Goal: Communication & Community: Share content

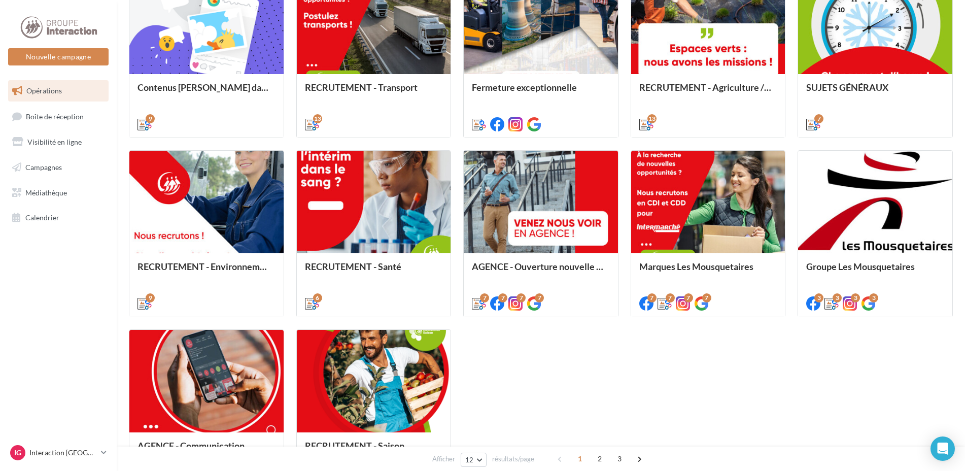
scroll to position [456, 0]
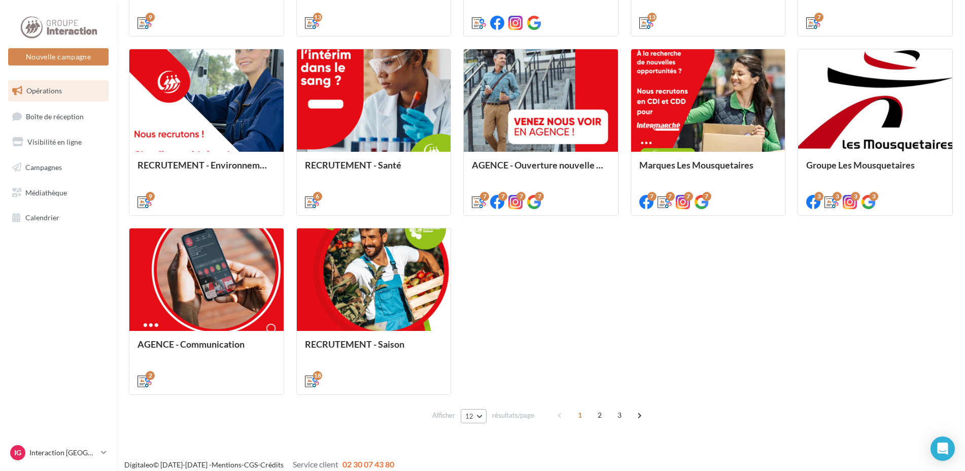
click at [475, 421] on button "12" at bounding box center [473, 416] width 26 height 14
click at [480, 381] on button "48" at bounding box center [495, 380] width 71 height 18
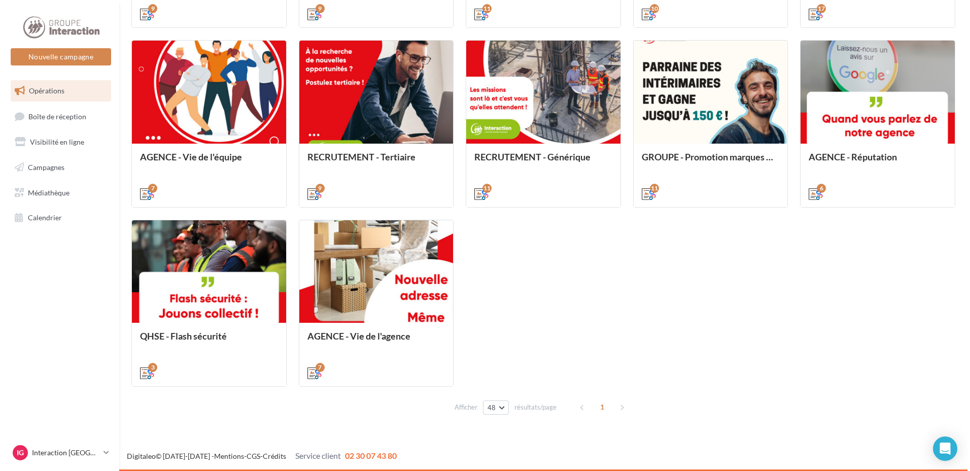
scroll to position [901, 0]
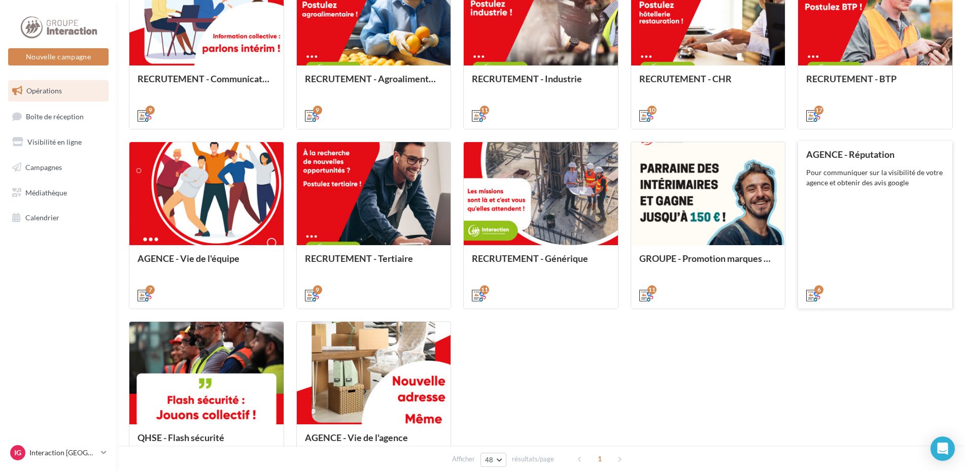
click at [883, 217] on div "AGENCE - Réputation Pour communiquer sur la visibilité de votre agence et obten…" at bounding box center [875, 224] width 138 height 150
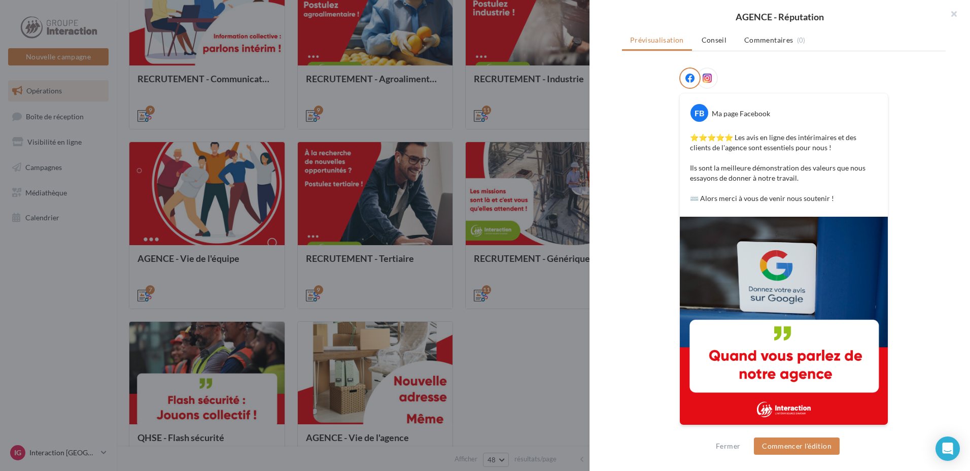
scroll to position [16, 0]
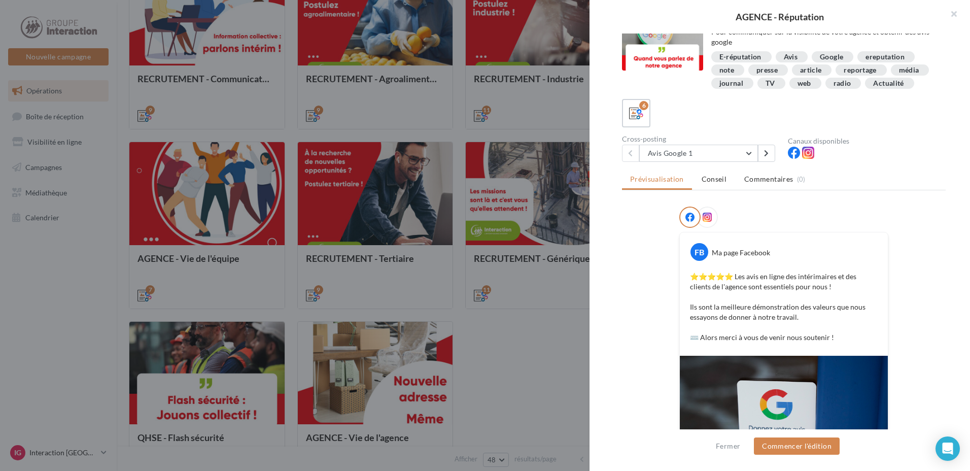
click at [705, 223] on span at bounding box center [706, 217] width 9 height 10
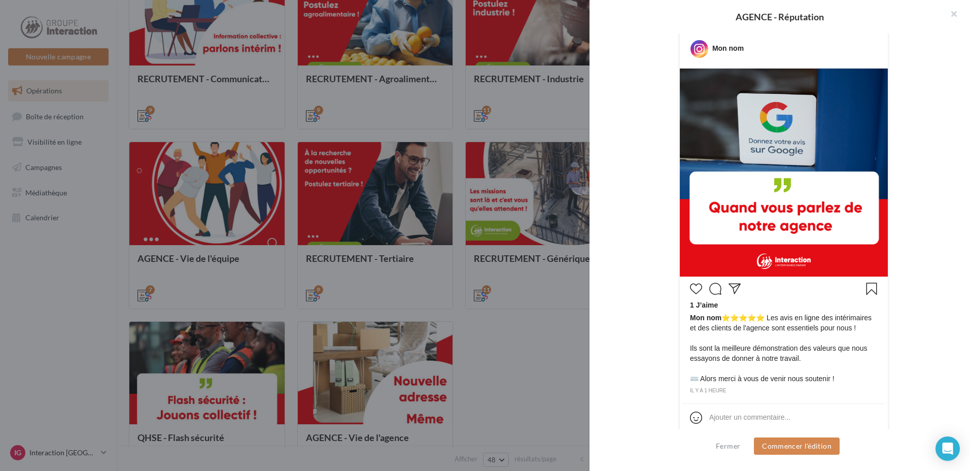
scroll to position [66, 0]
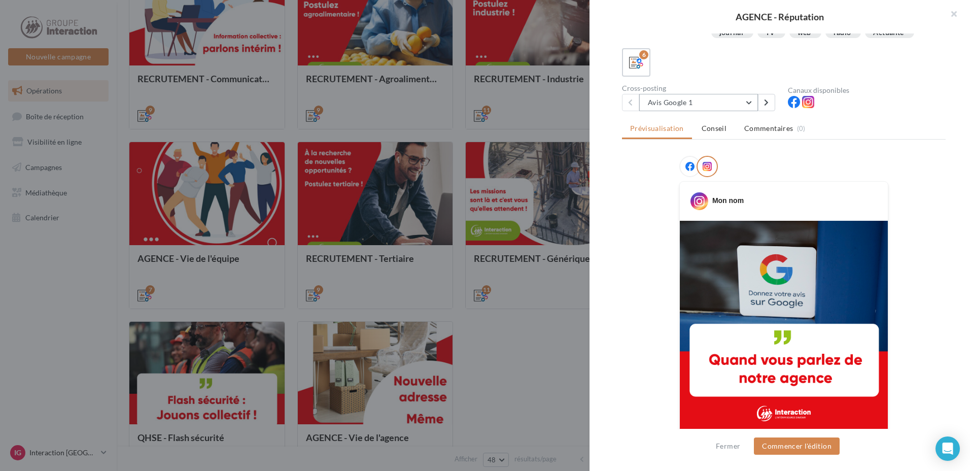
click at [692, 111] on button "Avis Google 1" at bounding box center [698, 102] width 119 height 17
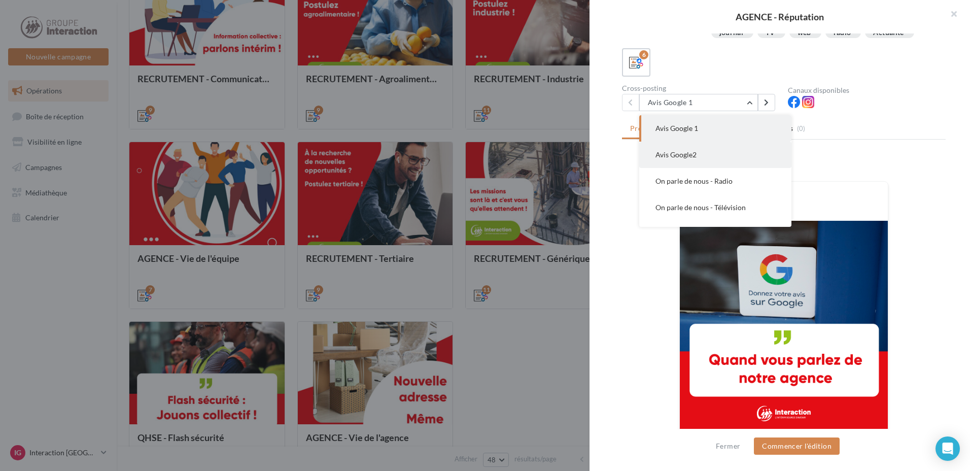
click at [695, 159] on span "Avis Google2" at bounding box center [675, 154] width 41 height 9
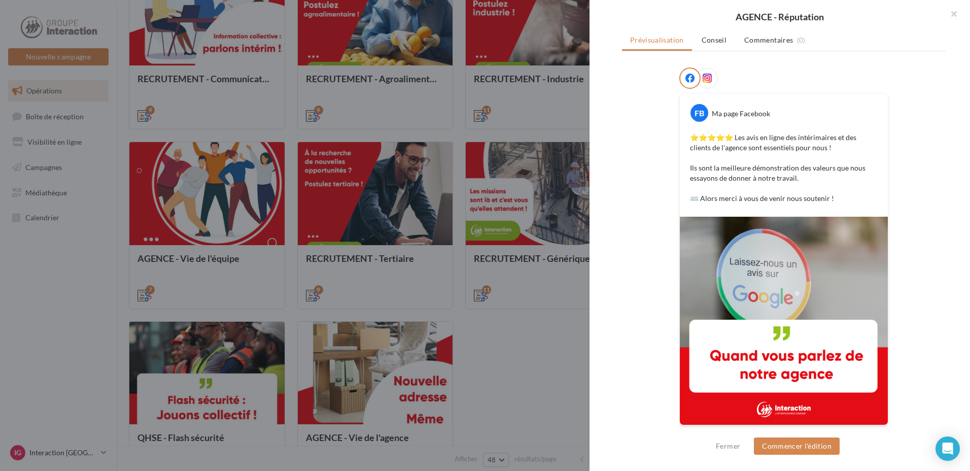
scroll to position [117, 0]
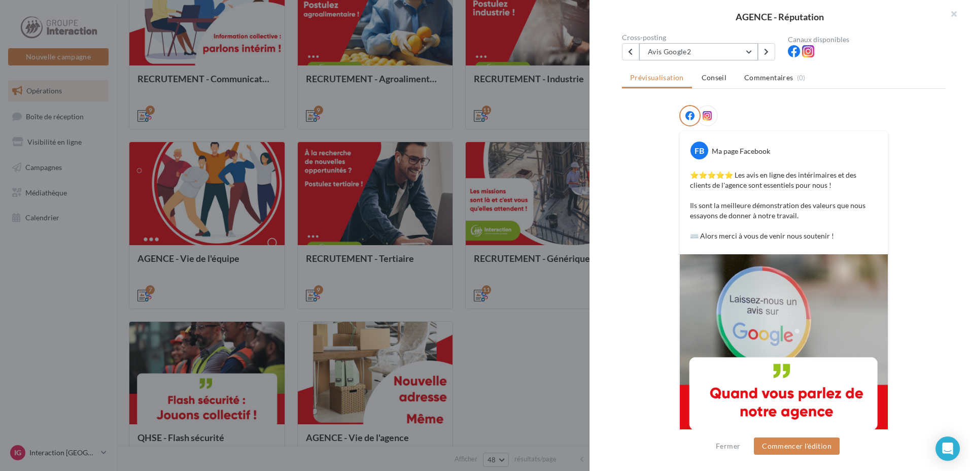
click at [744, 60] on button "Avis Google2" at bounding box center [698, 51] width 119 height 17
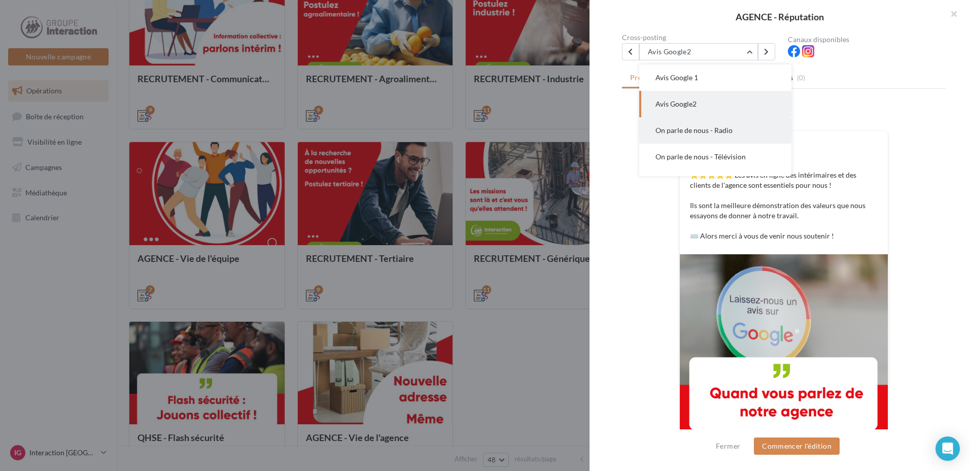
click at [721, 134] on span "On parle de nous - Radio" at bounding box center [693, 130] width 77 height 9
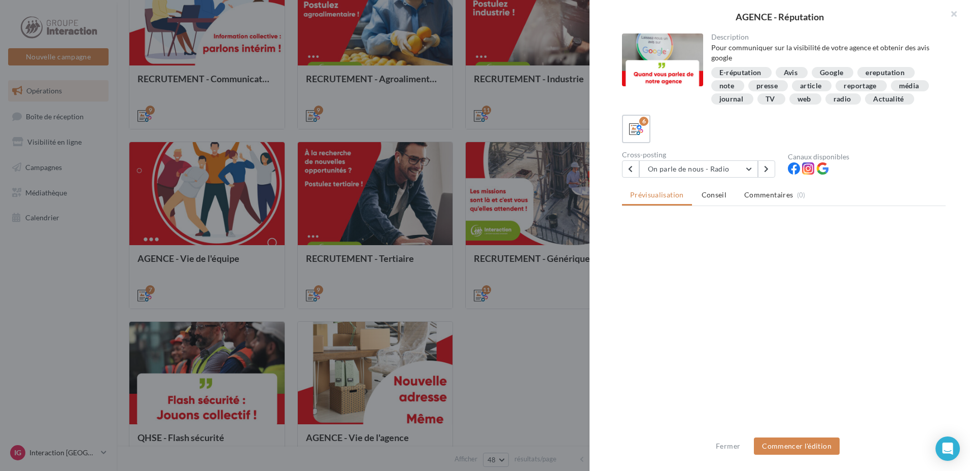
scroll to position [0, 0]
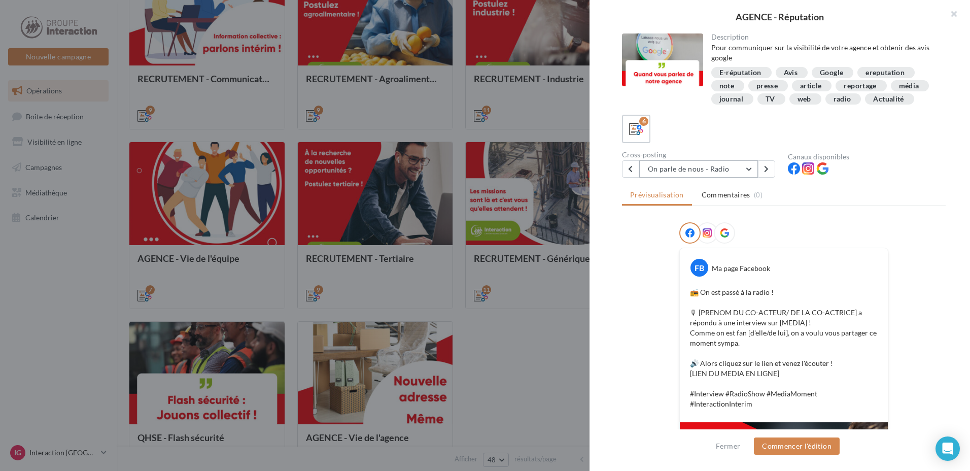
click at [747, 177] on button "On parle de nous - Radio" at bounding box center [698, 168] width 119 height 17
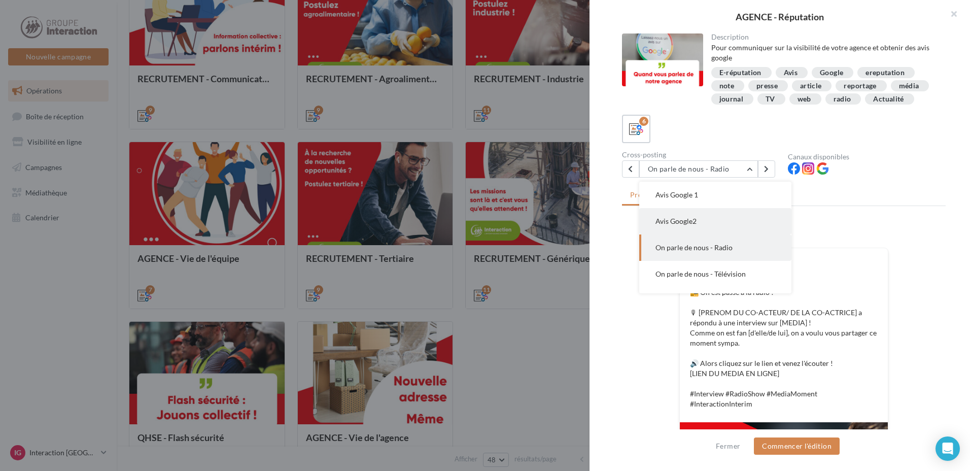
click at [687, 225] on span "Avis Google2" at bounding box center [675, 221] width 41 height 9
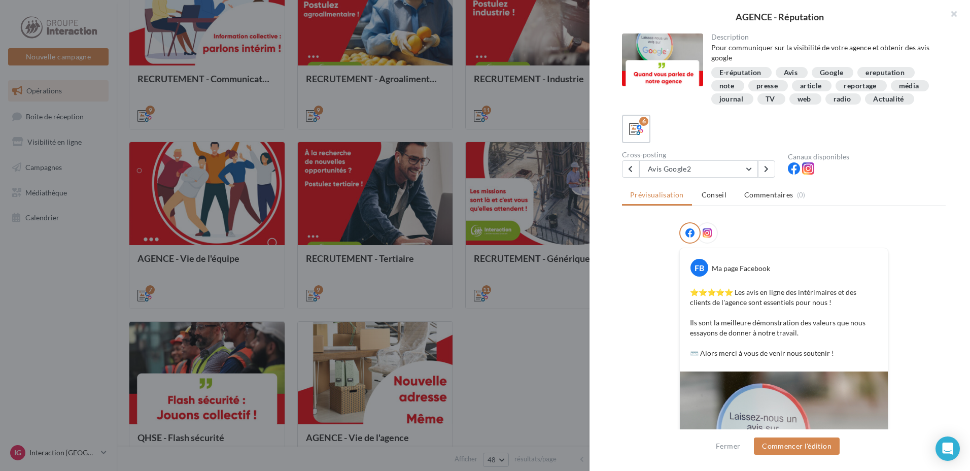
scroll to position [168, 0]
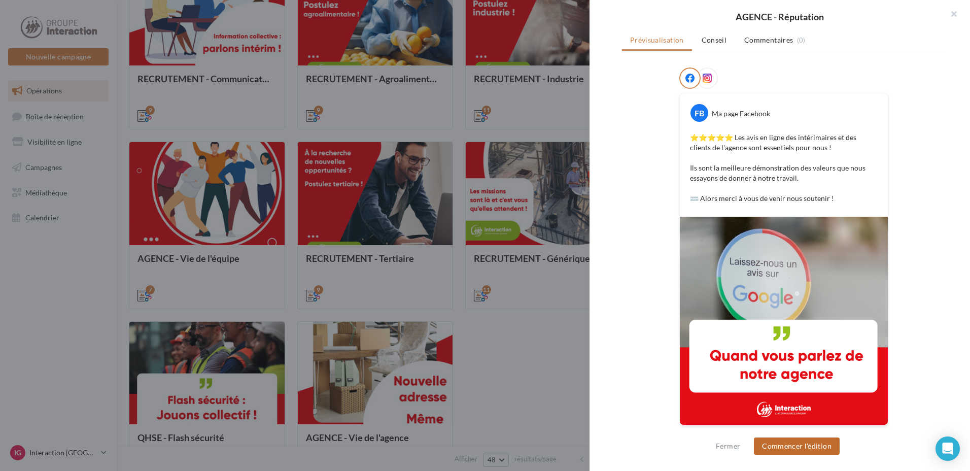
click at [795, 451] on button "Commencer l'édition" at bounding box center [797, 445] width 86 height 17
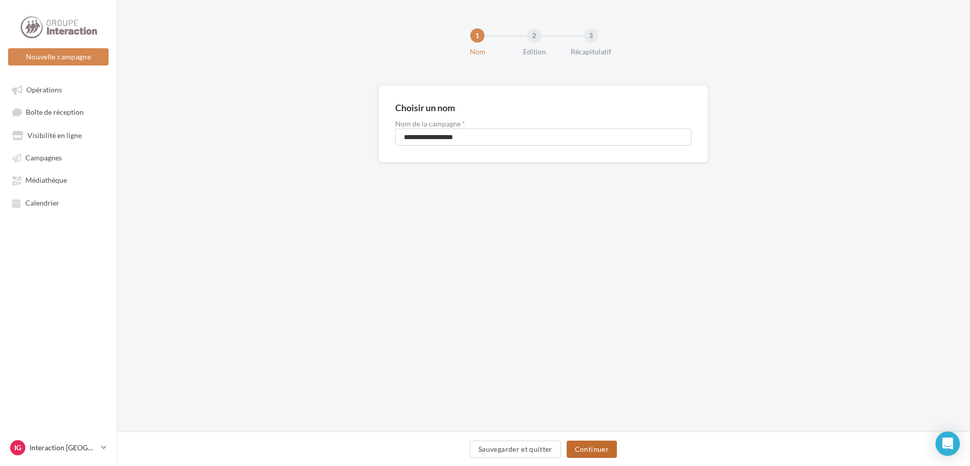
click at [595, 452] on button "Continuer" at bounding box center [591, 448] width 50 height 17
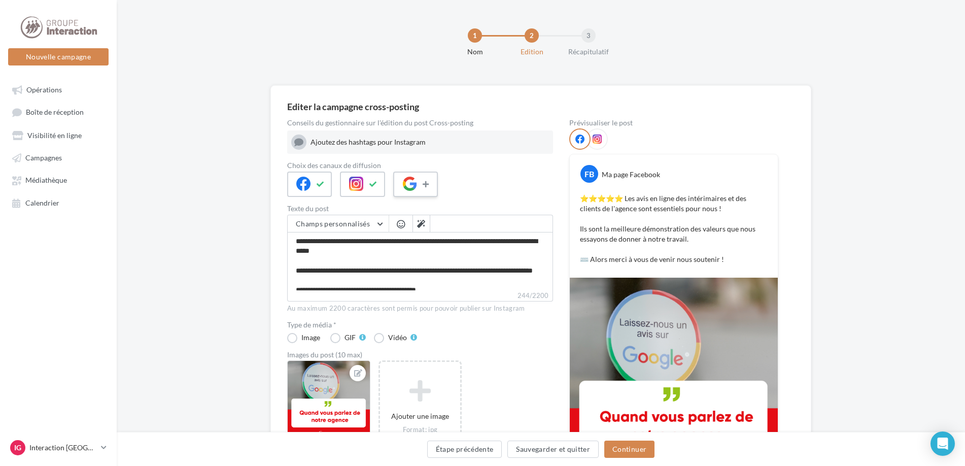
click at [431, 189] on button at bounding box center [426, 183] width 12 height 15
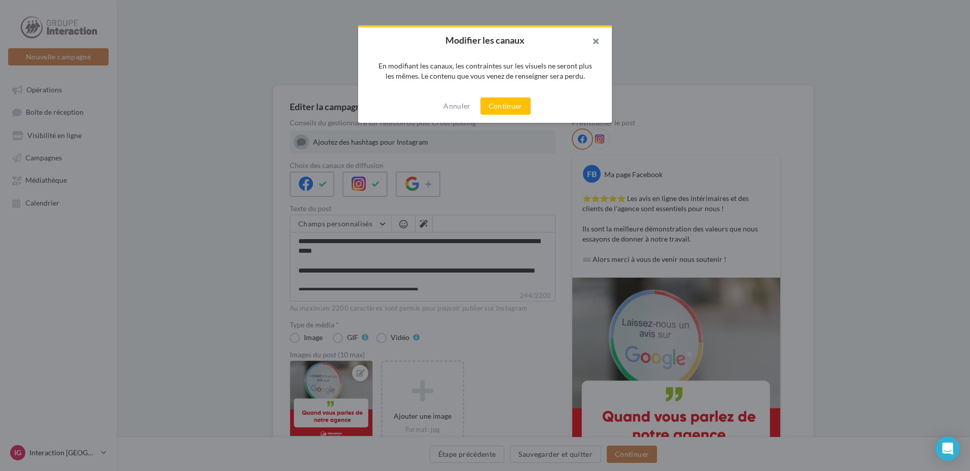
click at [595, 44] on button "button" at bounding box center [591, 42] width 41 height 30
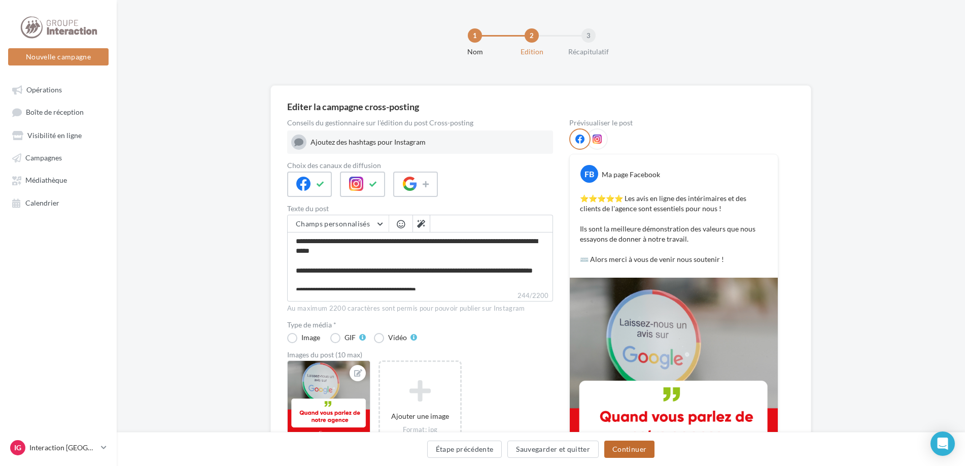
click at [627, 448] on button "Continuer" at bounding box center [629, 448] width 50 height 17
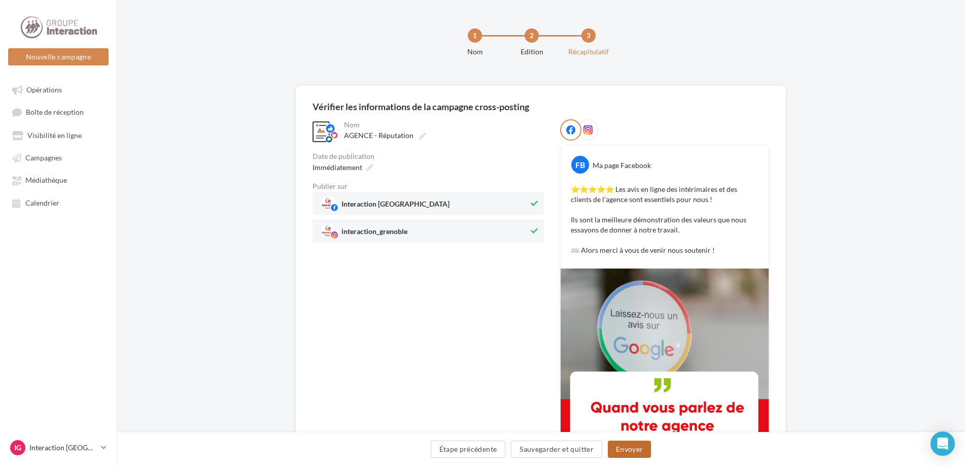
click at [637, 453] on button "Envoyer" at bounding box center [629, 448] width 43 height 17
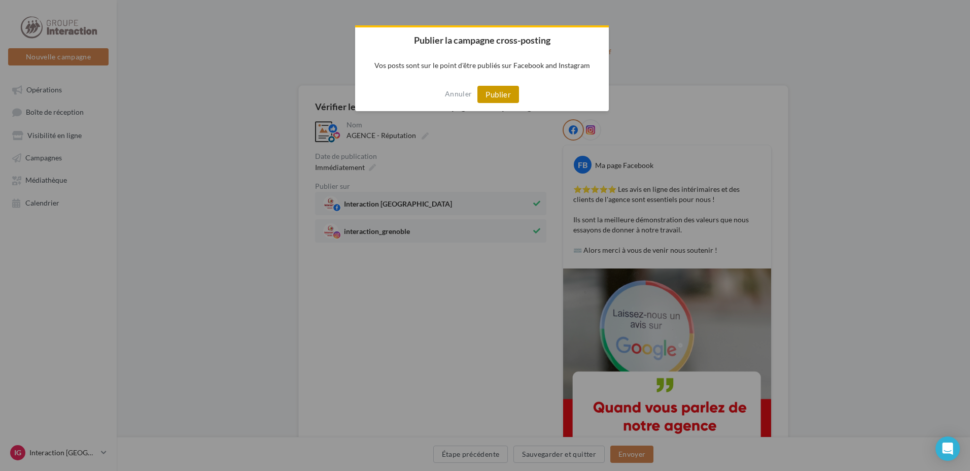
click at [497, 97] on button "Publier" at bounding box center [498, 94] width 42 height 17
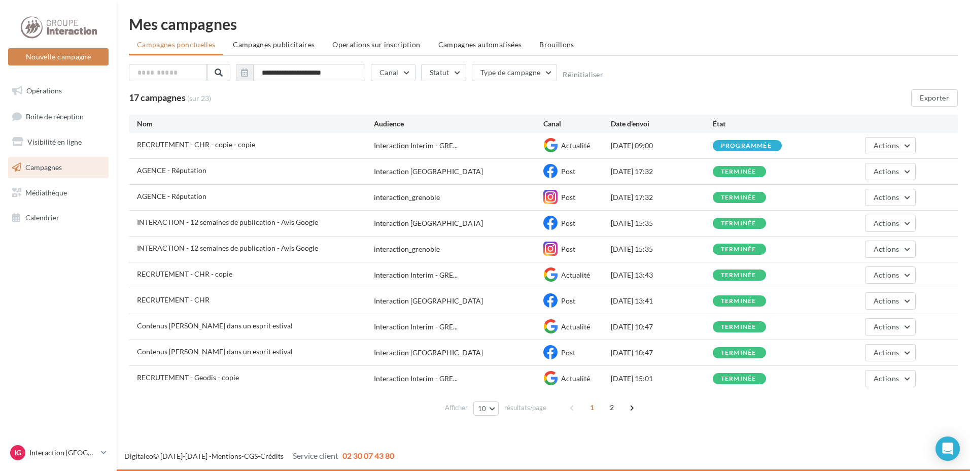
click at [845, 147] on div "Actions" at bounding box center [864, 145] width 101 height 17
click at [914, 139] on button "Actions" at bounding box center [890, 145] width 51 height 17
click at [312, 104] on div "17 campagnes (sur 23) Exporter" at bounding box center [543, 97] width 829 height 17
click at [280, 49] on li "Campagnes publicitaires" at bounding box center [274, 44] width 98 height 18
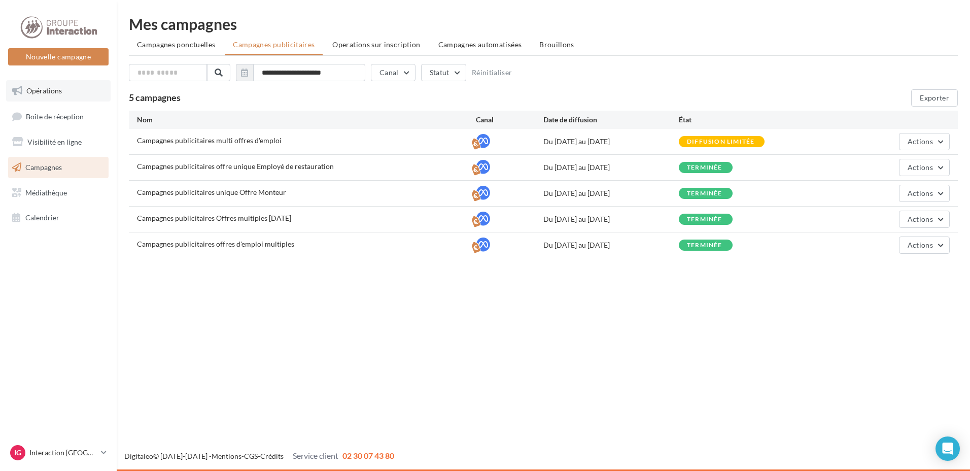
click at [55, 90] on span "Opérations" at bounding box center [43, 90] width 35 height 9
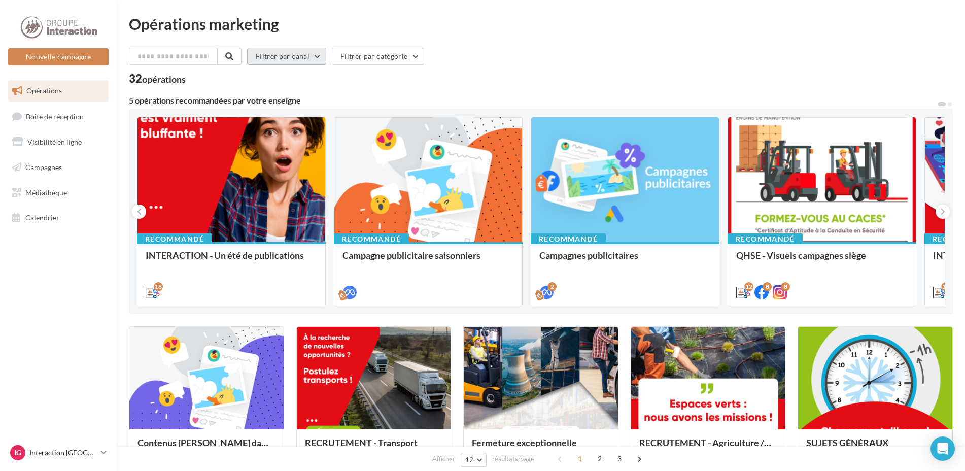
drag, startPoint x: 307, startPoint y: 52, endPoint x: 307, endPoint y: 59, distance: 7.1
click at [307, 58] on button "Filtrer par canal" at bounding box center [286, 56] width 79 height 17
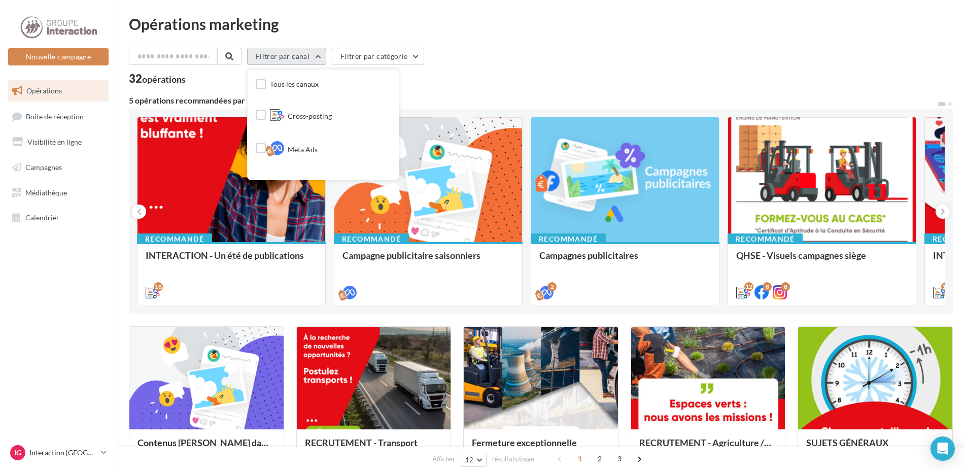
scroll to position [88, 0]
click at [322, 158] on span "Google Post" at bounding box center [307, 162] width 38 height 10
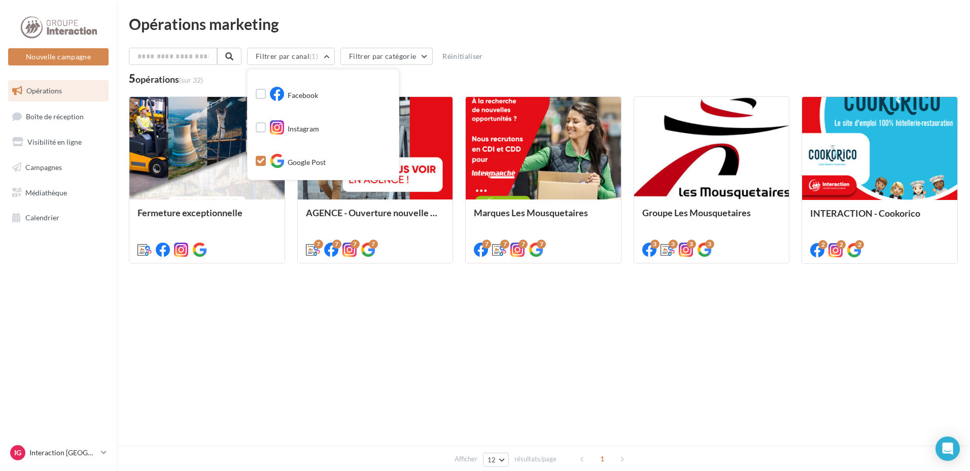
click at [411, 391] on div "Nouvelle campagne Nouvelle campagne Opérations Boîte de réception Visibilité en…" at bounding box center [485, 235] width 970 height 471
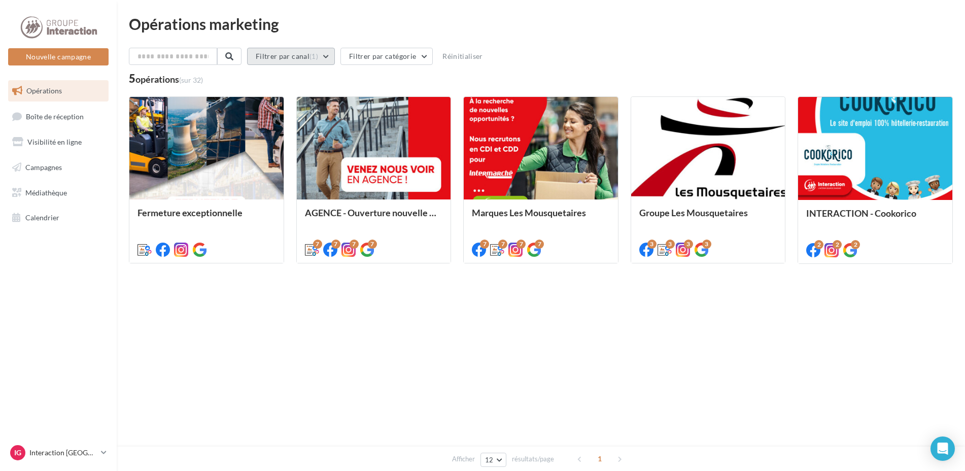
click at [280, 59] on button "Filtrer par canal (1)" at bounding box center [291, 56] width 88 height 17
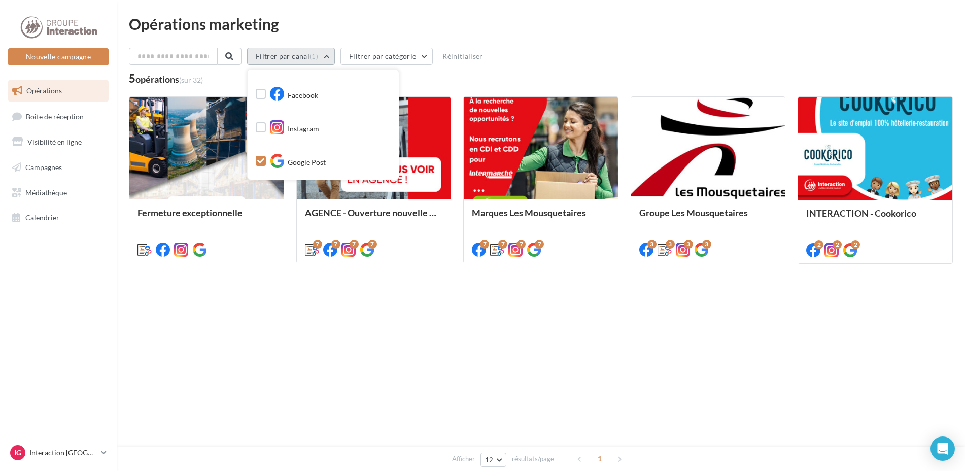
scroll to position [0, 0]
click at [286, 81] on span "Tous les canaux" at bounding box center [294, 84] width 49 height 9
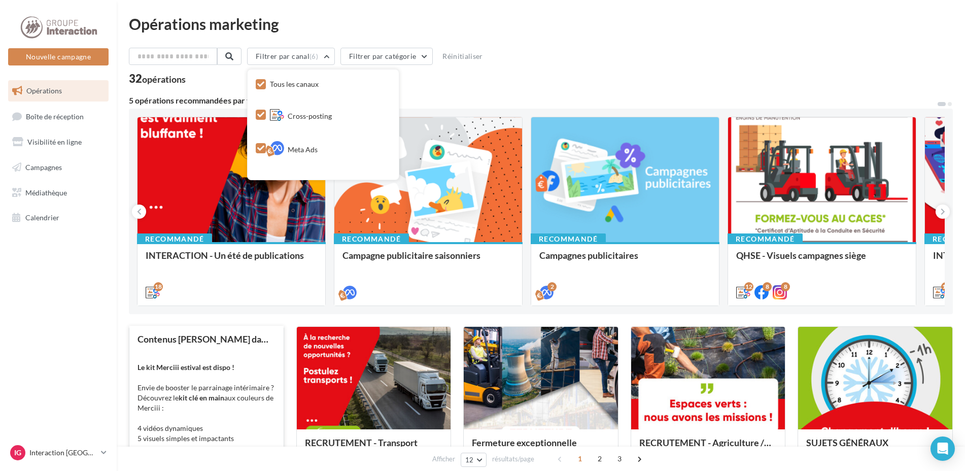
click at [209, 346] on div "Contenus Merciii dans un esprit estival Le kit Merciii estival est dispo ! Envi…" at bounding box center [206, 409] width 138 height 150
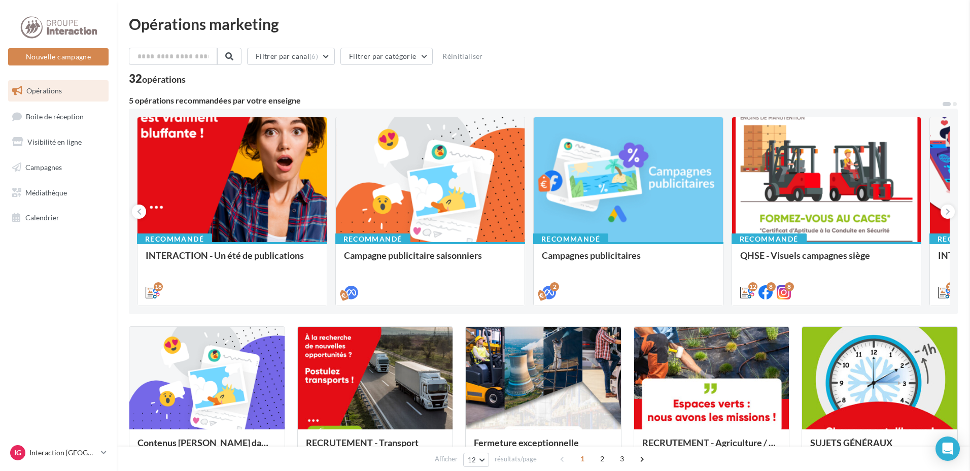
click at [34, 191] on span "Médiathèque" at bounding box center [46, 192] width 42 height 9
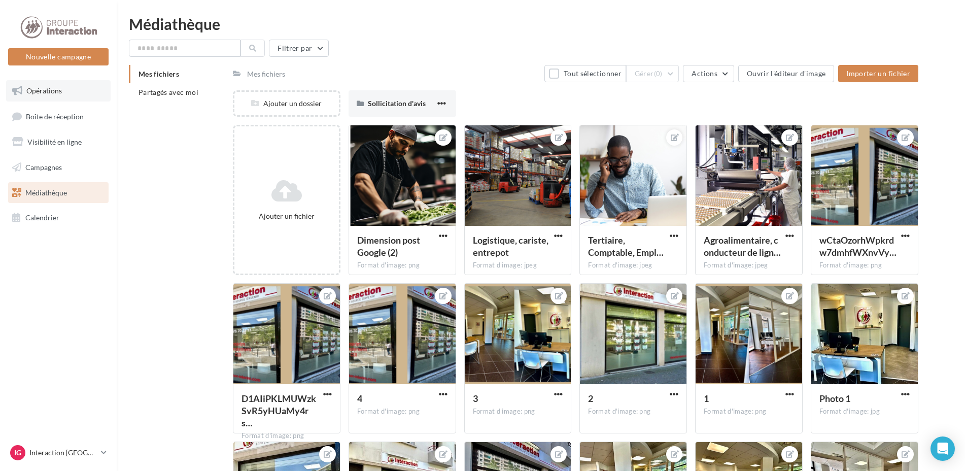
click at [49, 96] on link "Opérations" at bounding box center [58, 90] width 104 height 21
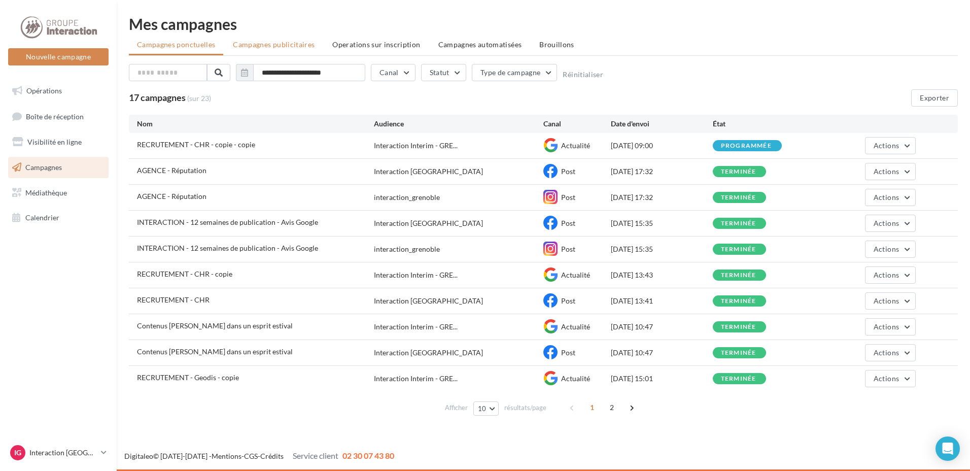
click at [266, 53] on li "Campagnes publicitaires" at bounding box center [274, 44] width 98 height 18
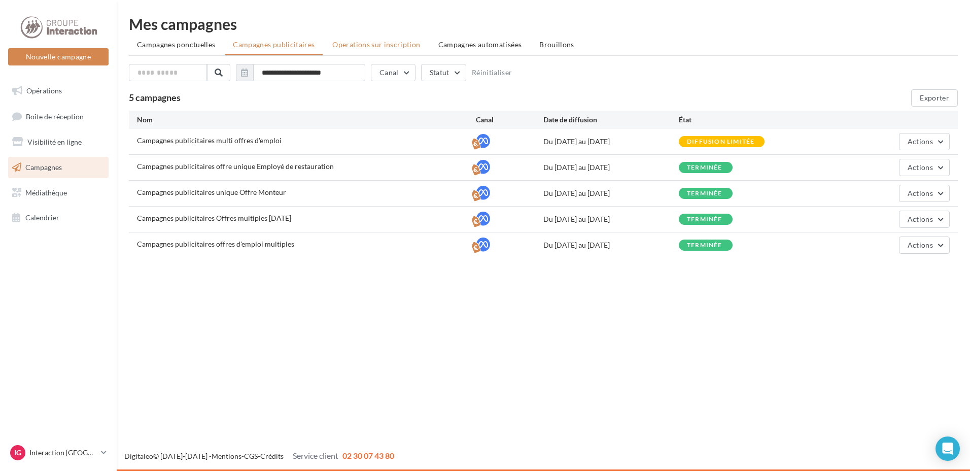
click at [350, 46] on span "Operations sur inscription" at bounding box center [376, 44] width 88 height 9
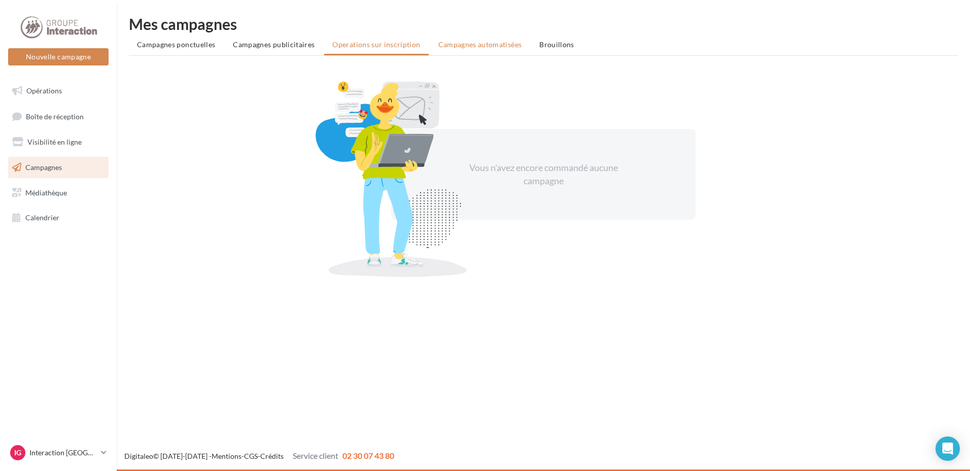
click at [453, 50] on li "Campagnes automatisées" at bounding box center [480, 44] width 100 height 18
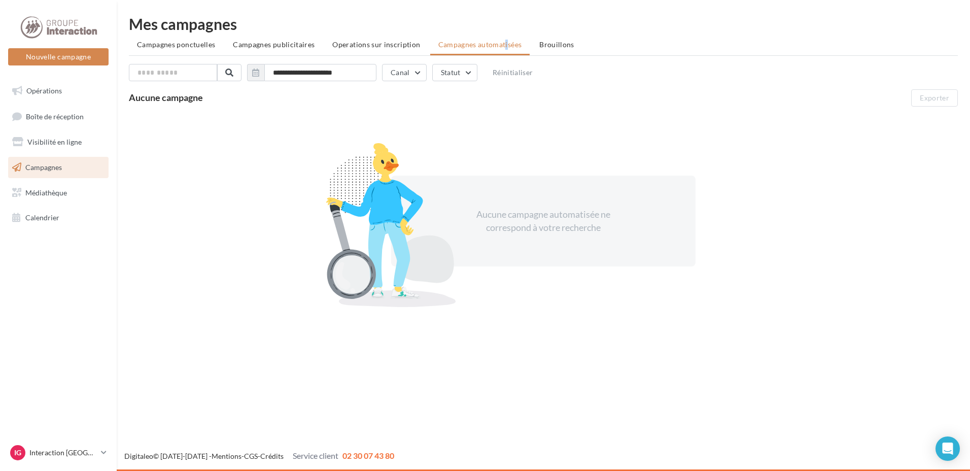
drag, startPoint x: 486, startPoint y: 46, endPoint x: 535, endPoint y: 45, distance: 48.7
click at [539, 45] on span "Brouillons" at bounding box center [556, 44] width 35 height 9
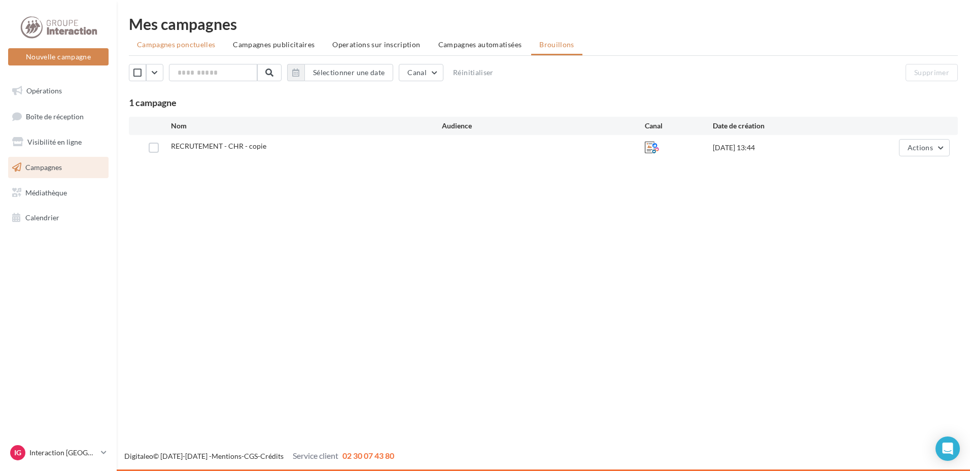
click at [170, 43] on span "Campagnes ponctuelles" at bounding box center [176, 44] width 78 height 9
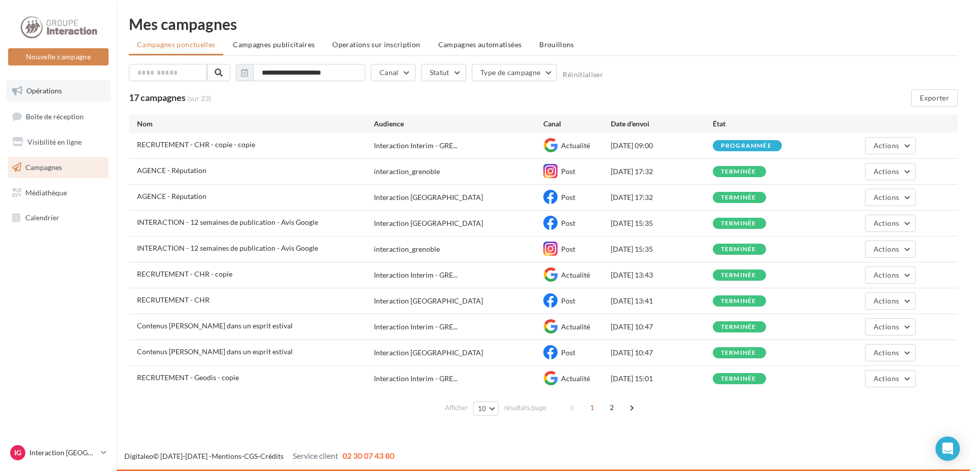
click at [45, 96] on link "Opérations" at bounding box center [58, 90] width 104 height 21
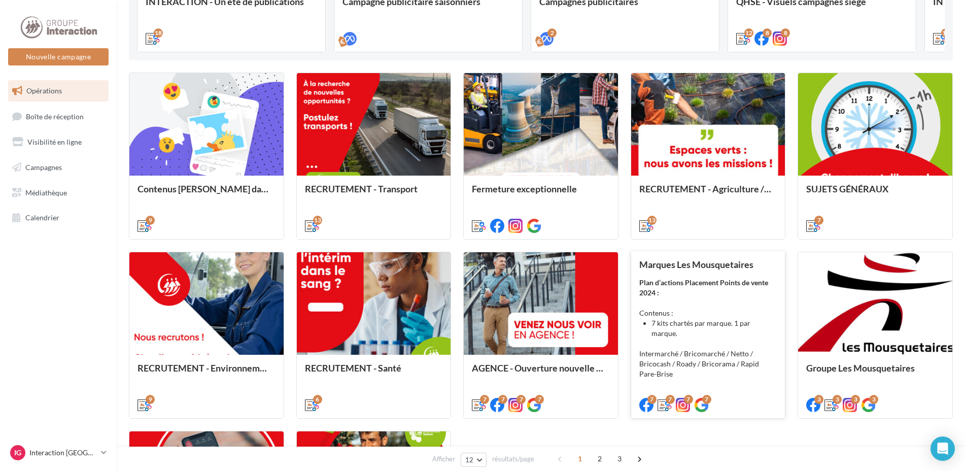
scroll to position [456, 0]
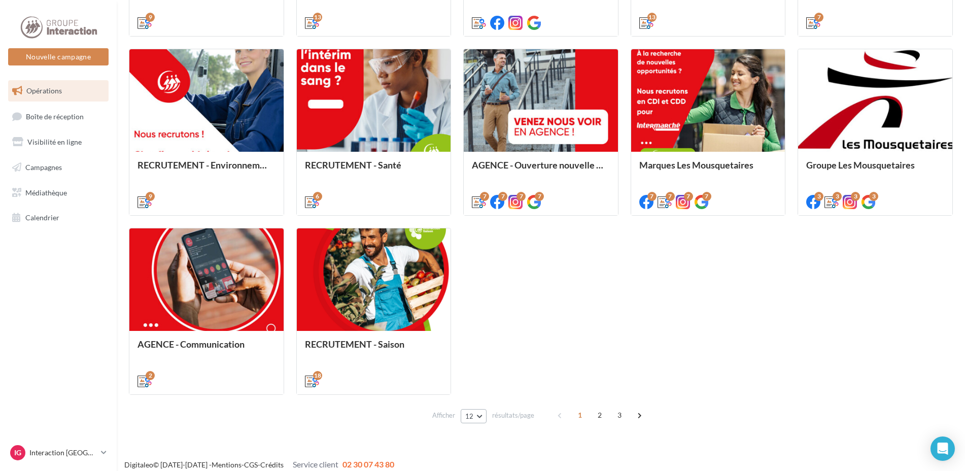
click at [476, 412] on button "12" at bounding box center [473, 416] width 26 height 14
click at [475, 379] on span "48" at bounding box center [473, 379] width 8 height 8
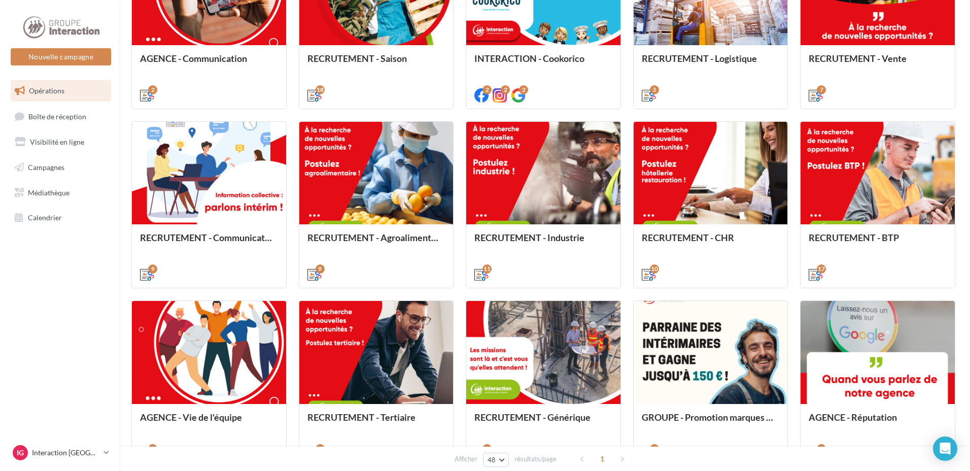
scroll to position [793, 0]
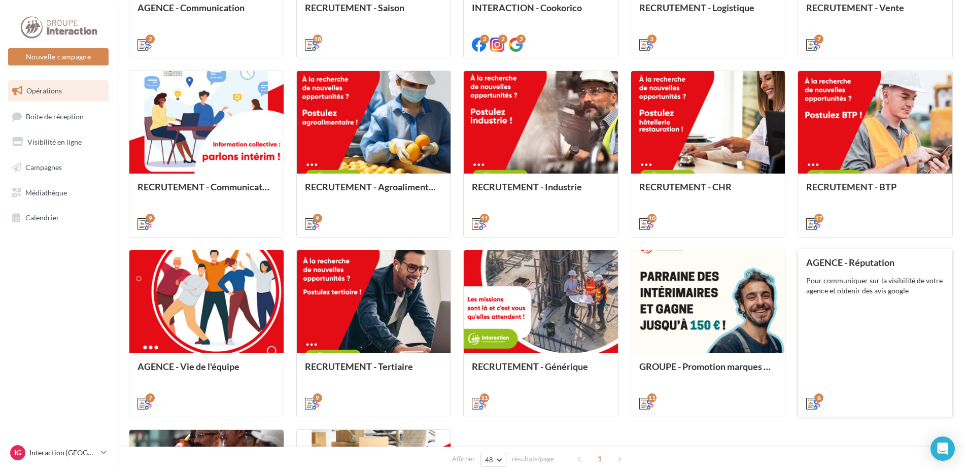
click at [883, 306] on div "AGENCE - Réputation Pour communiquer sur la visibilité de votre agence et obten…" at bounding box center [875, 332] width 138 height 150
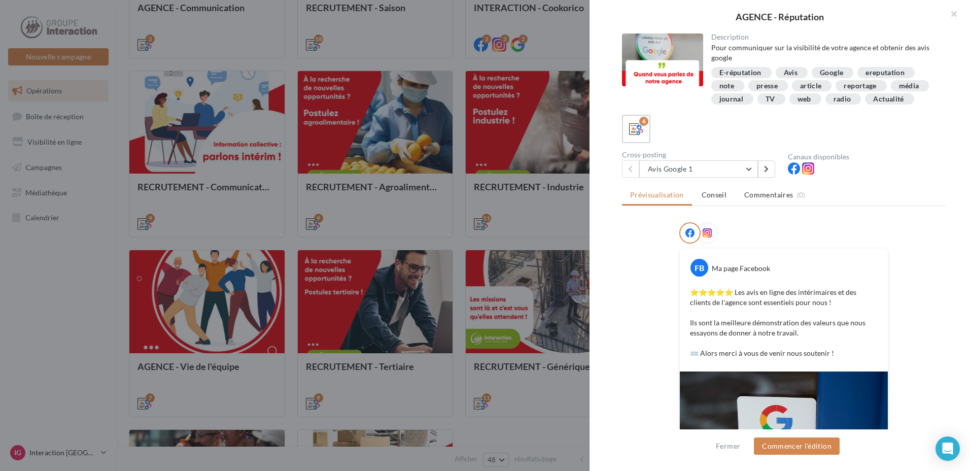
scroll to position [101, 0]
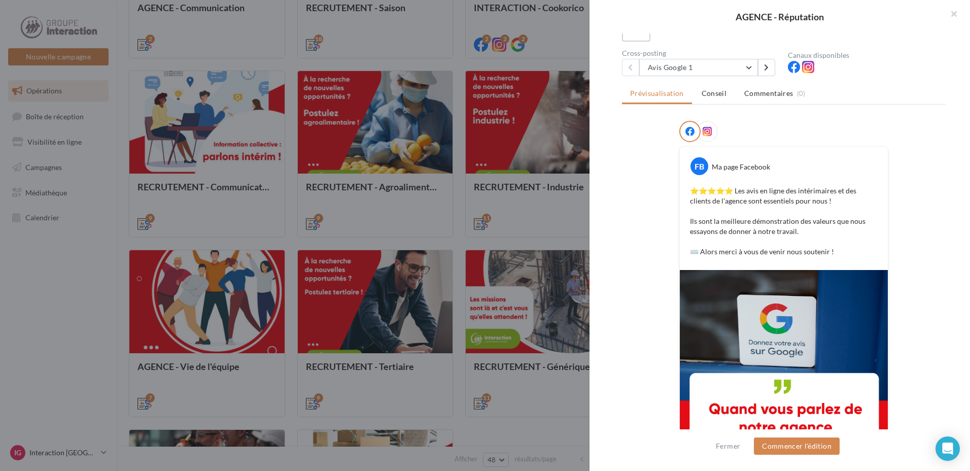
click at [742, 356] on img at bounding box center [784, 374] width 208 height 208
click at [791, 442] on button "Commencer l'édition" at bounding box center [797, 445] width 86 height 17
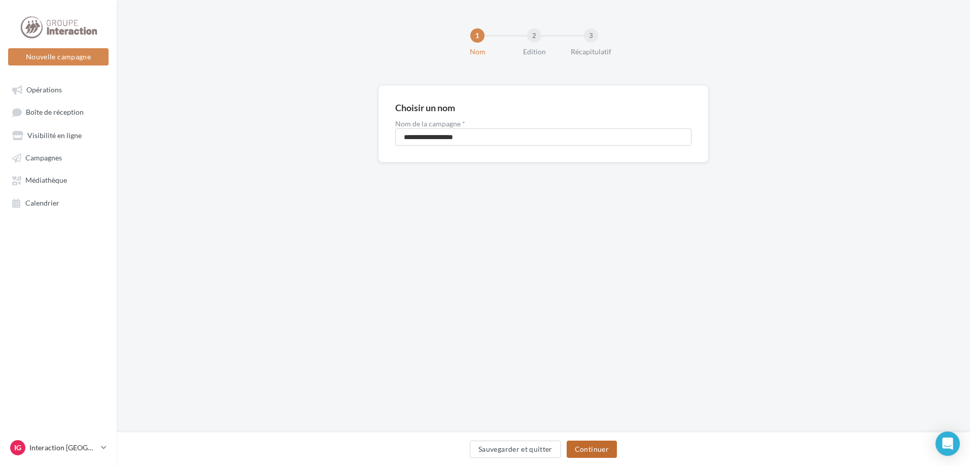
click at [602, 452] on button "Continuer" at bounding box center [591, 448] width 50 height 17
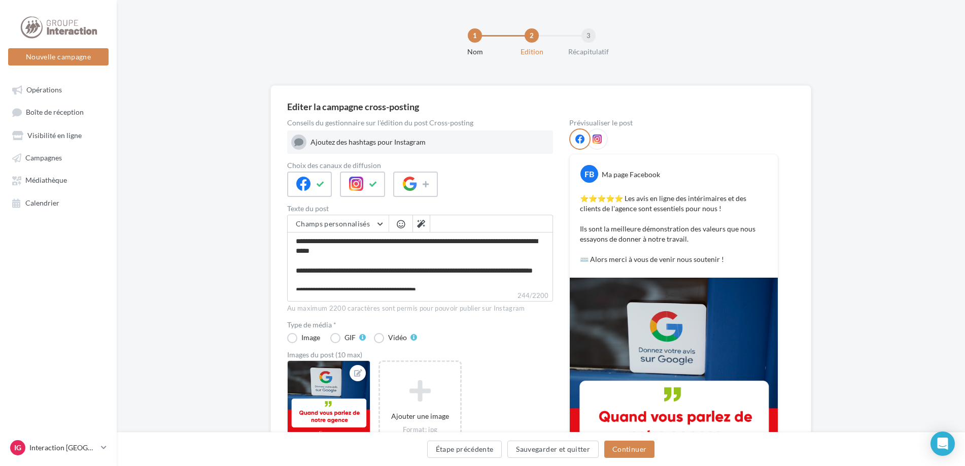
click at [654, 372] on img at bounding box center [674, 381] width 208 height 208
click at [457, 455] on button "Étape précédente" at bounding box center [464, 448] width 75 height 17
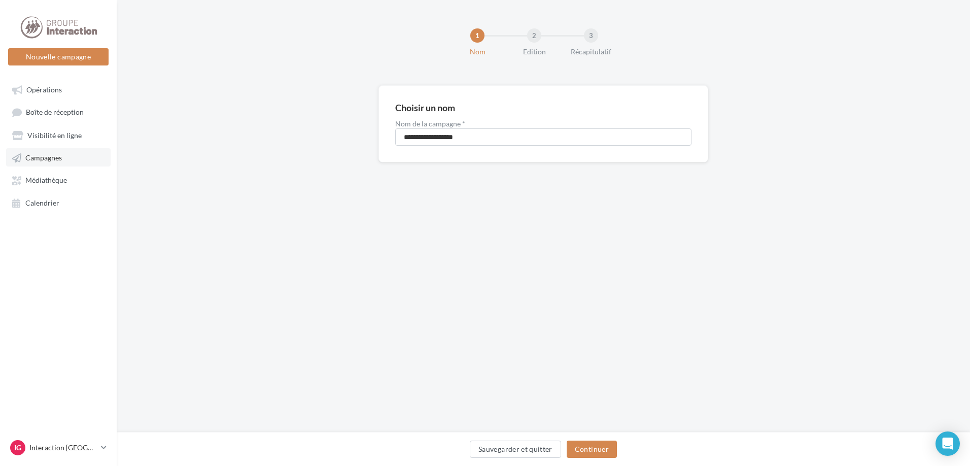
click at [47, 159] on span "Campagnes" at bounding box center [43, 157] width 37 height 9
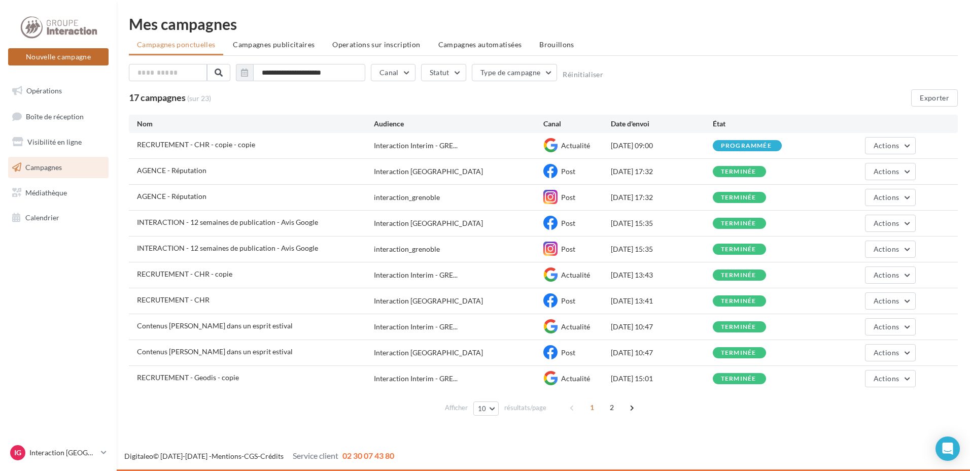
click at [49, 58] on button "Nouvelle campagne" at bounding box center [58, 56] width 100 height 17
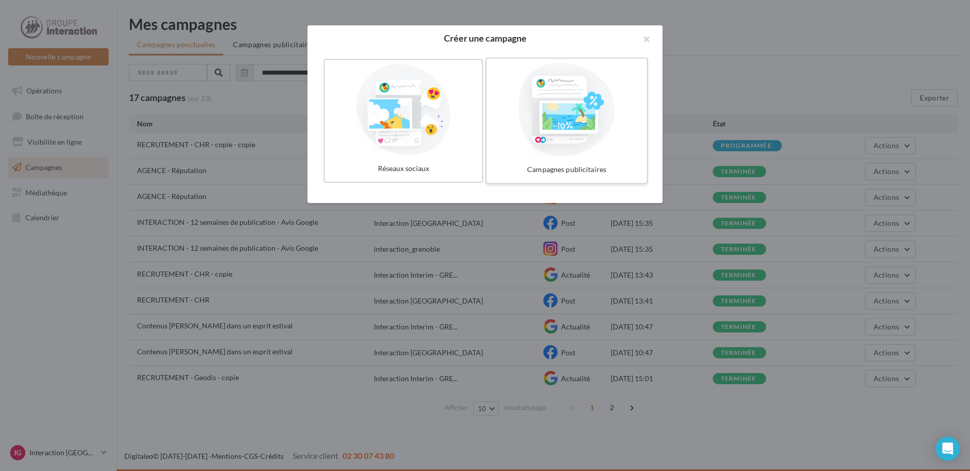
click at [556, 131] on div at bounding box center [566, 109] width 152 height 93
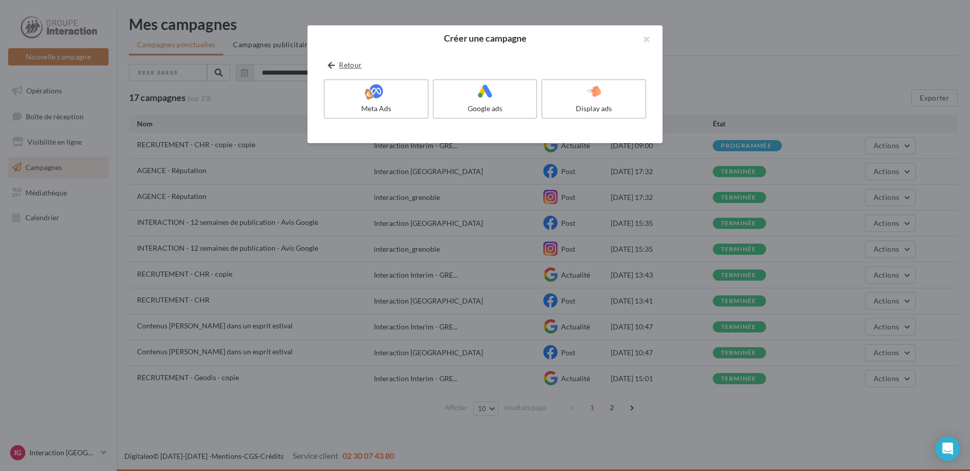
click at [334, 65] on icon at bounding box center [331, 65] width 7 height 0
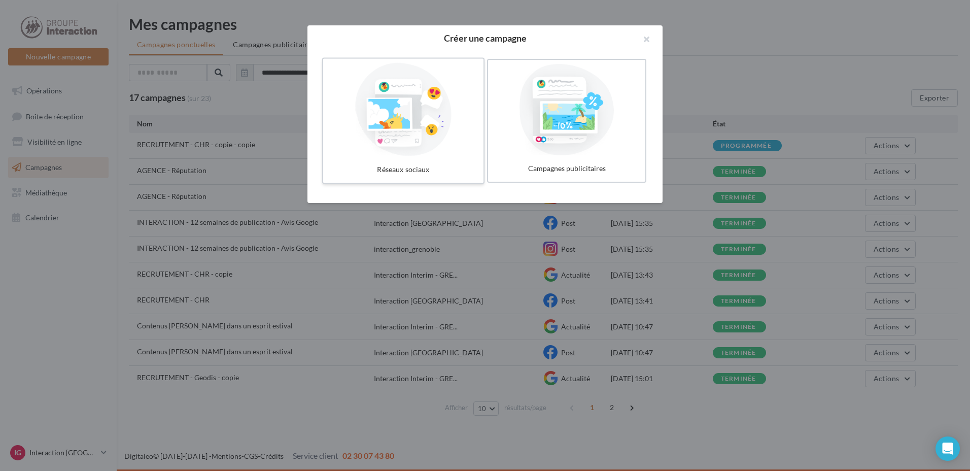
click at [393, 111] on div at bounding box center [403, 109] width 152 height 93
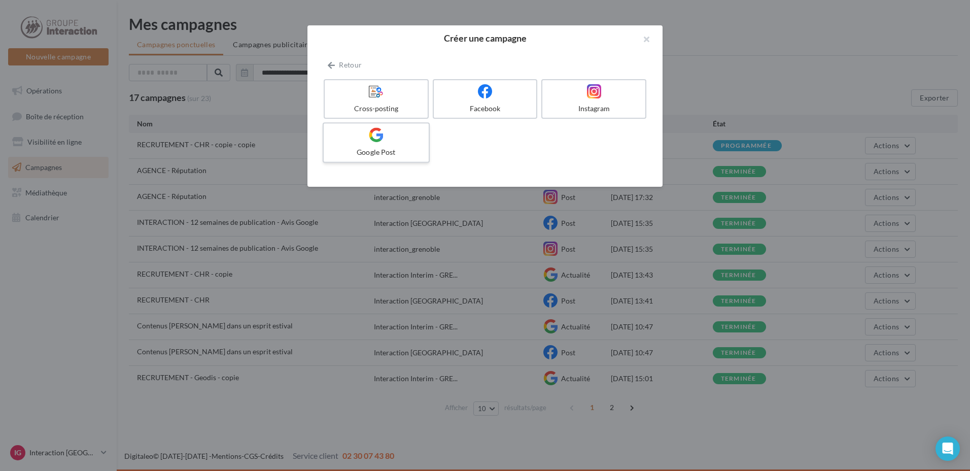
click at [392, 141] on div at bounding box center [376, 135] width 96 height 16
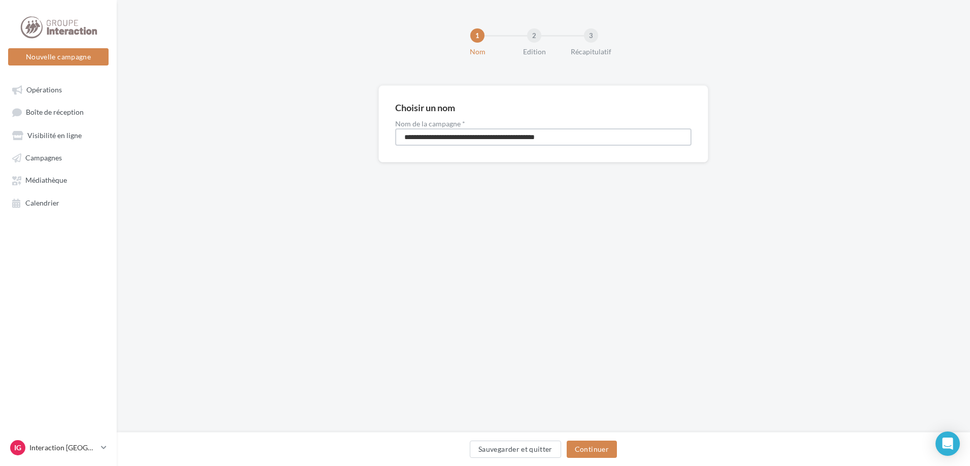
drag, startPoint x: 594, startPoint y: 138, endPoint x: 384, endPoint y: 137, distance: 210.0
click at [384, 137] on div "**********" at bounding box center [543, 123] width 330 height 77
type input "**********"
click at [607, 446] on button "Continuer" at bounding box center [591, 448] width 50 height 17
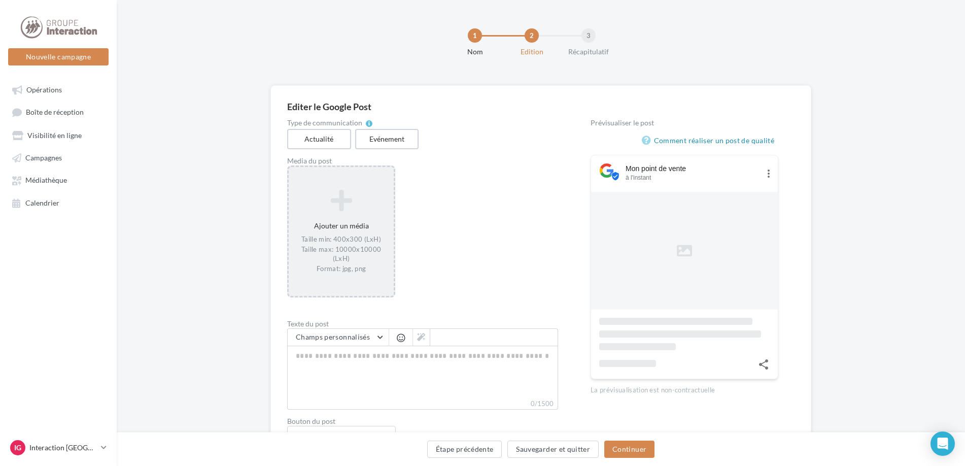
click at [307, 212] on icon at bounding box center [341, 200] width 97 height 24
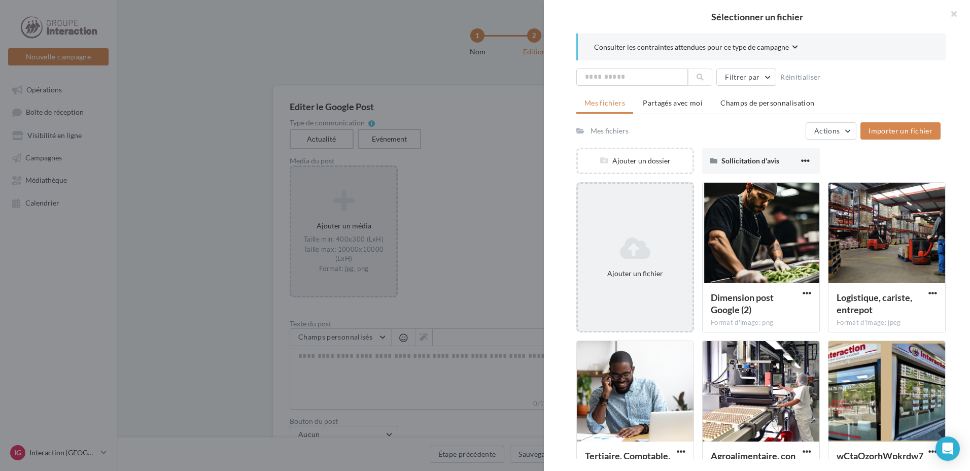
click at [626, 292] on div "Ajouter un fichier" at bounding box center [635, 257] width 118 height 150
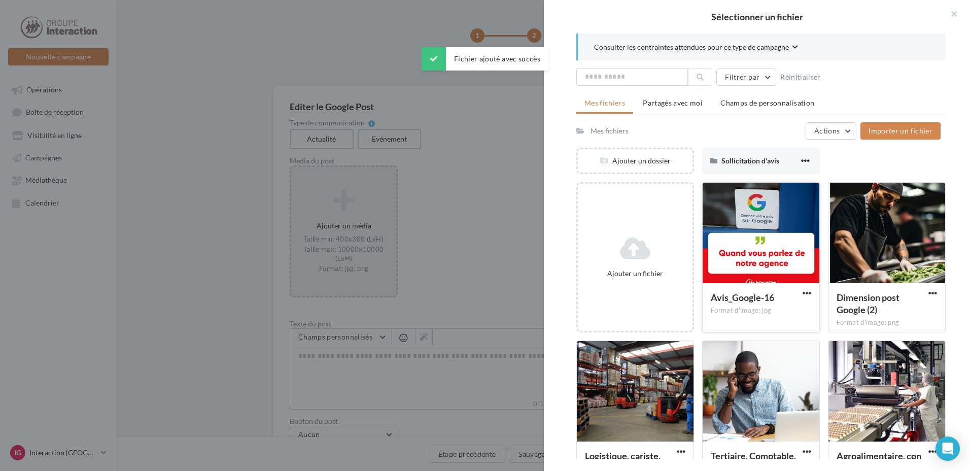
click at [724, 238] on div at bounding box center [760, 233] width 117 height 101
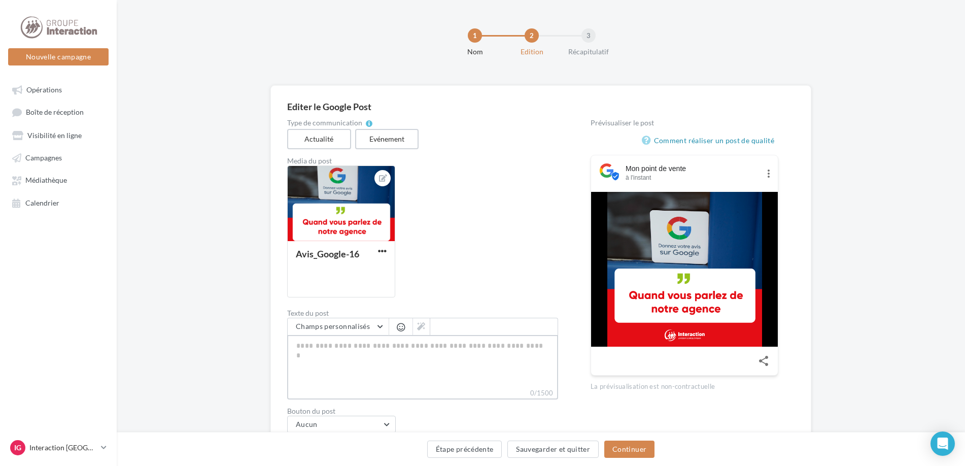
click at [347, 377] on textarea "0/1500" at bounding box center [422, 361] width 271 height 53
click at [375, 369] on textarea "0/1500" at bounding box center [422, 361] width 271 height 53
paste textarea "**********"
type textarea "**********"
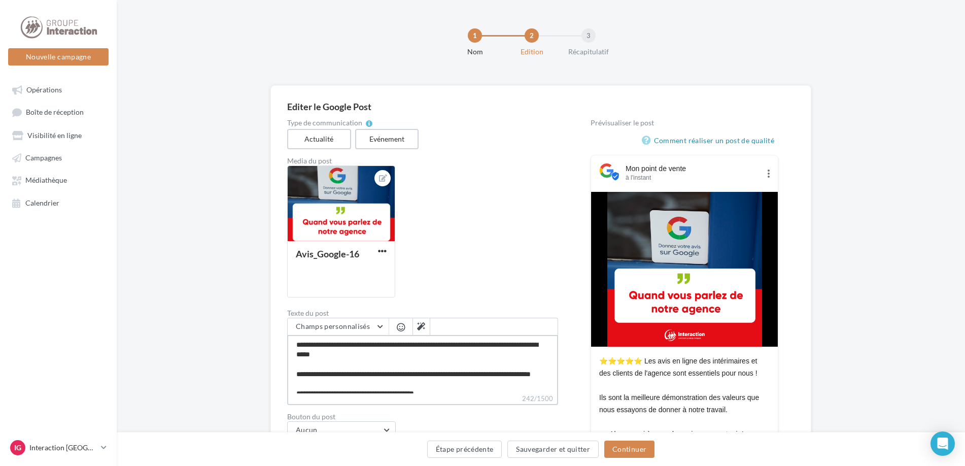
scroll to position [95, 0]
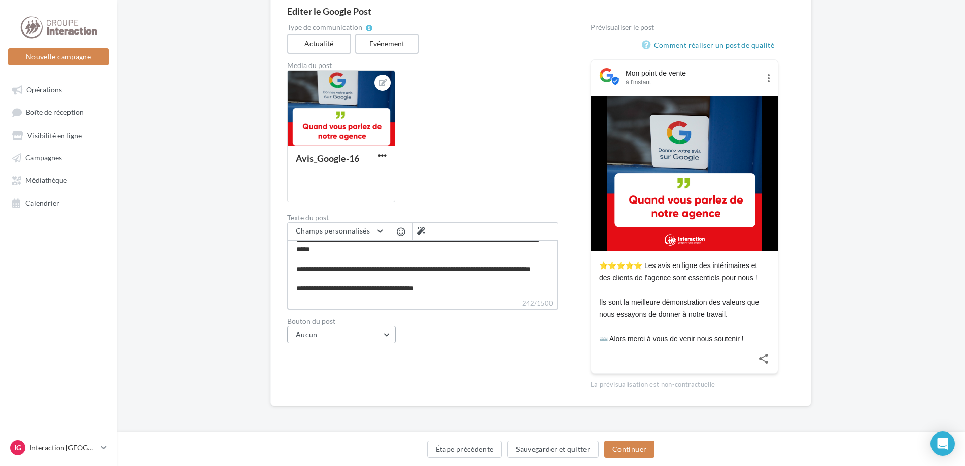
type textarea "**********"
click at [350, 339] on button "Aucun" at bounding box center [341, 333] width 109 height 17
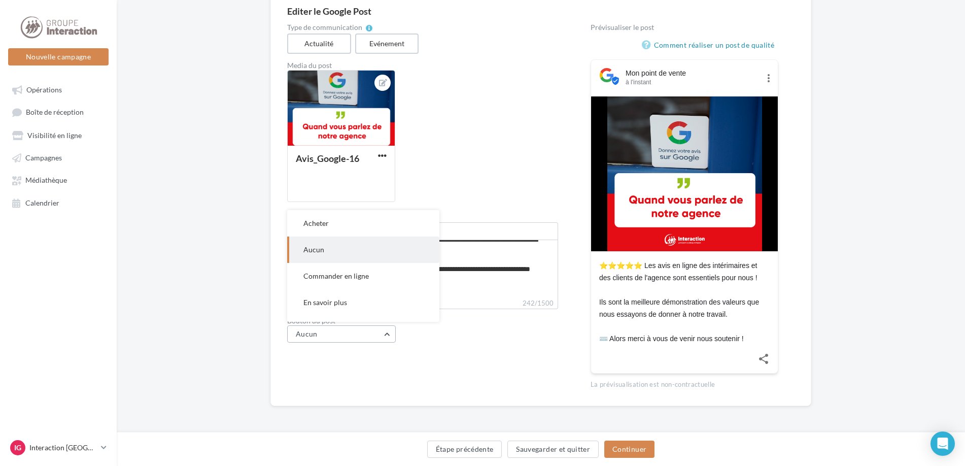
scroll to position [45, 0]
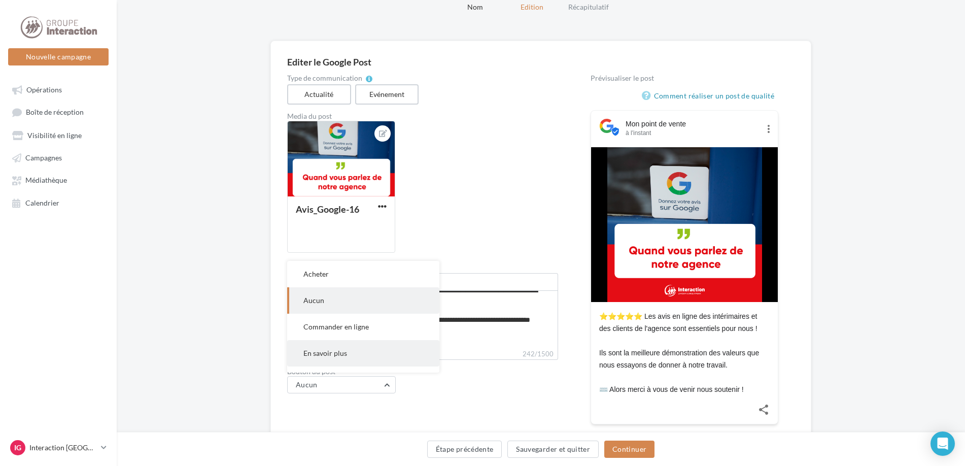
click at [335, 357] on span "En savoir plus" at bounding box center [325, 352] width 44 height 9
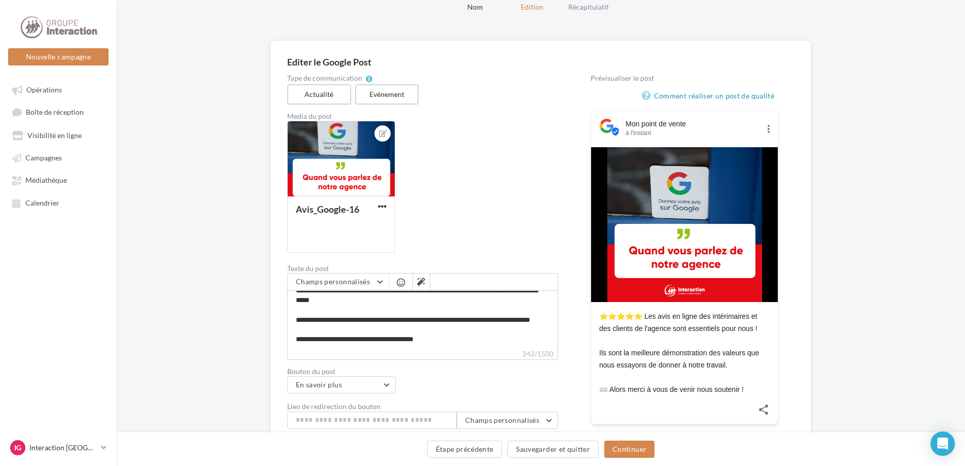
scroll to position [95, 0]
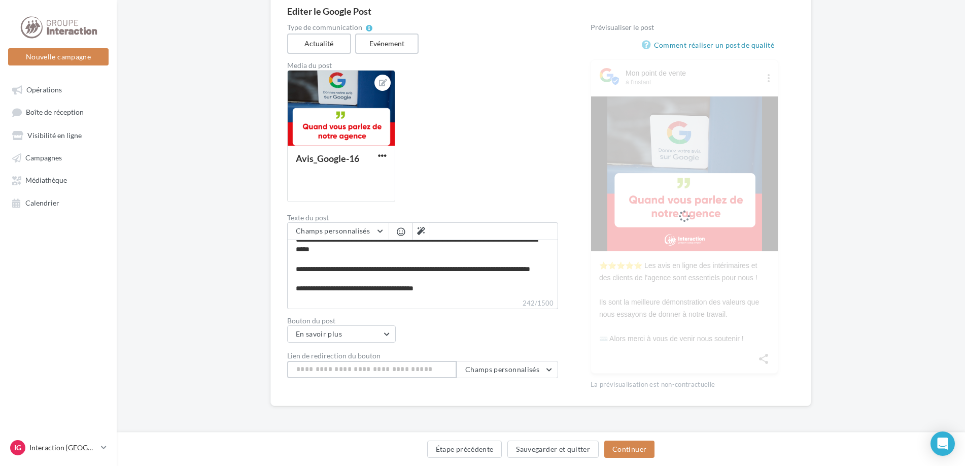
click at [314, 369] on input "Lien de redirection du bouton" at bounding box center [371, 369] width 169 height 17
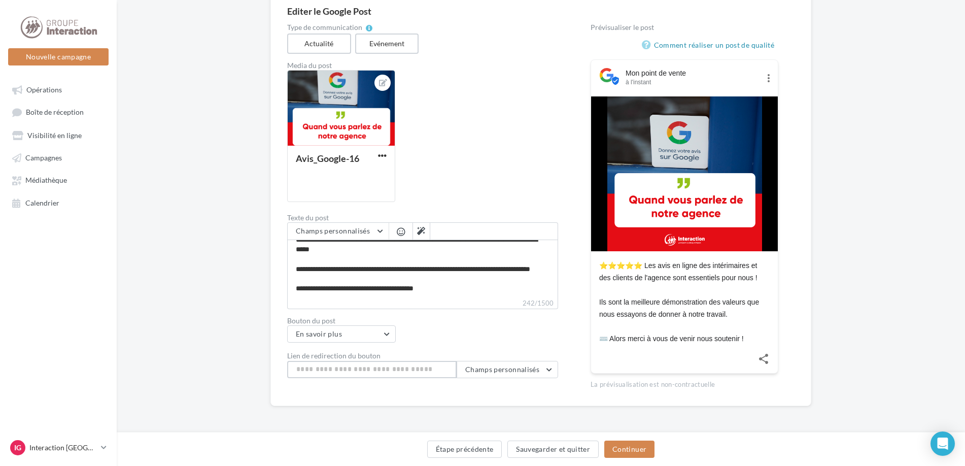
paste input "**********"
type input "**********"
click at [536, 363] on button "Champs personnalisés" at bounding box center [506, 369] width 101 height 17
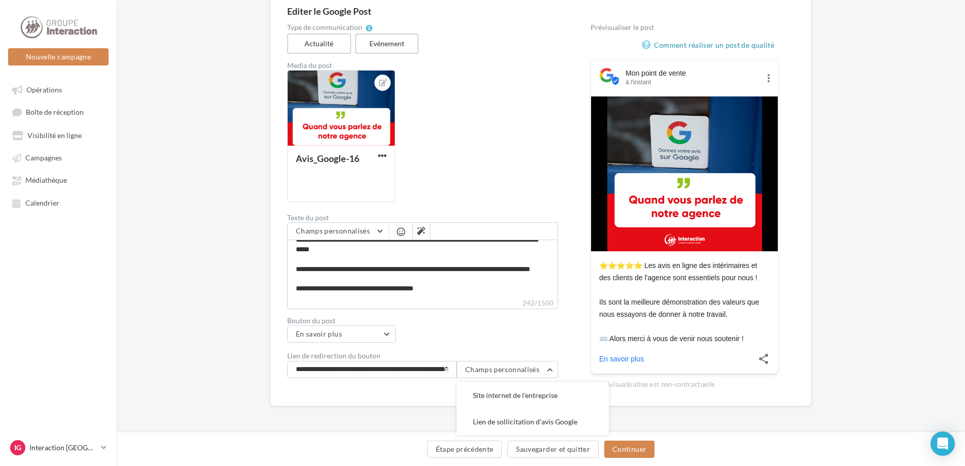
click at [547, 334] on div "Bouton du post En savoir plus Acheter Aucun Commander en ligne En savoir plus R…" at bounding box center [422, 329] width 271 height 25
click at [342, 334] on button "En savoir plus" at bounding box center [341, 333] width 109 height 17
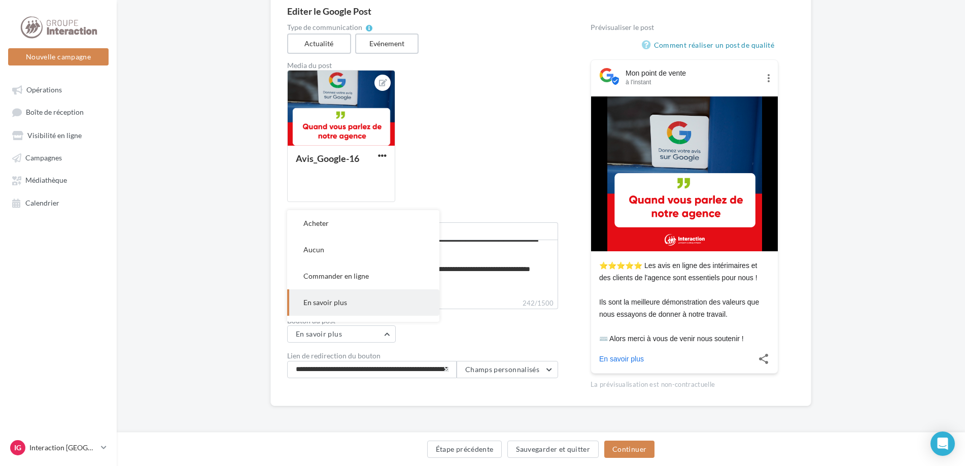
click at [510, 334] on div "Bouton du post En savoir plus Acheter Aucun Commander en ligne En savoir plus R…" at bounding box center [422, 329] width 271 height 25
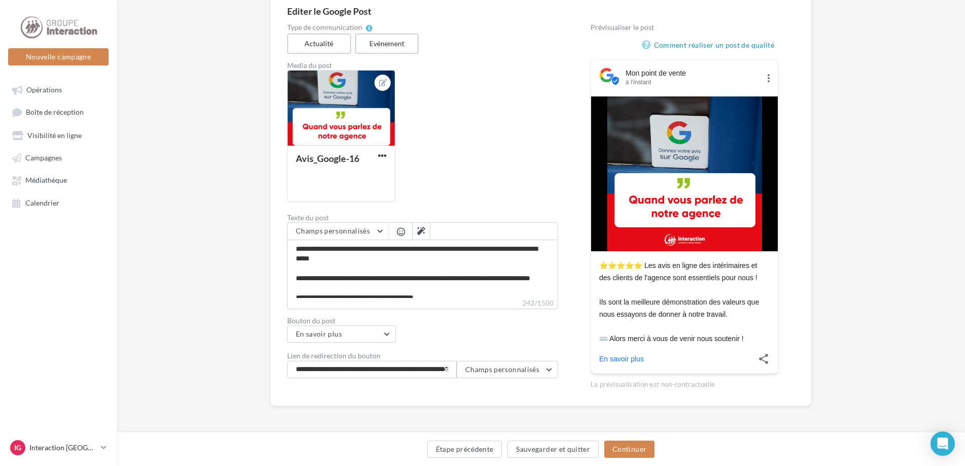
scroll to position [19, 0]
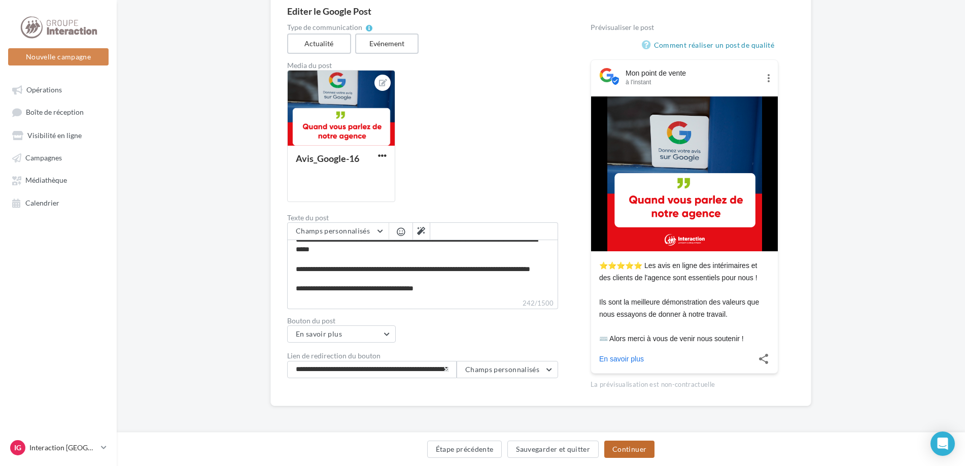
click at [623, 447] on button "Continuer" at bounding box center [629, 448] width 50 height 17
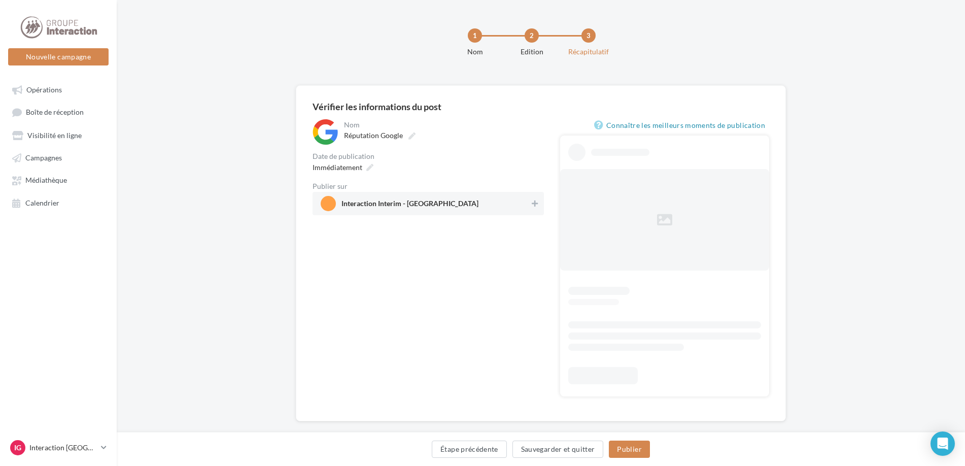
click at [388, 206] on span "Interaction Interim - [GEOGRAPHIC_DATA]" at bounding box center [409, 205] width 137 height 11
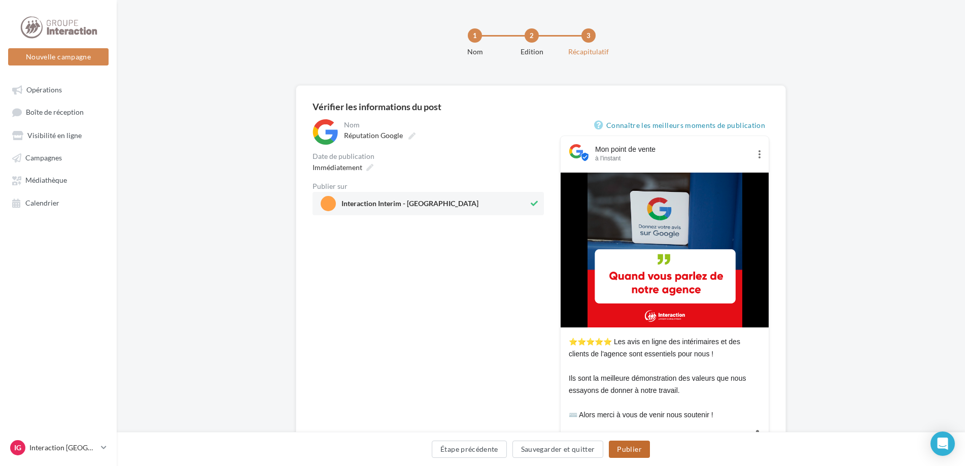
click at [637, 450] on button "Publier" at bounding box center [629, 448] width 41 height 17
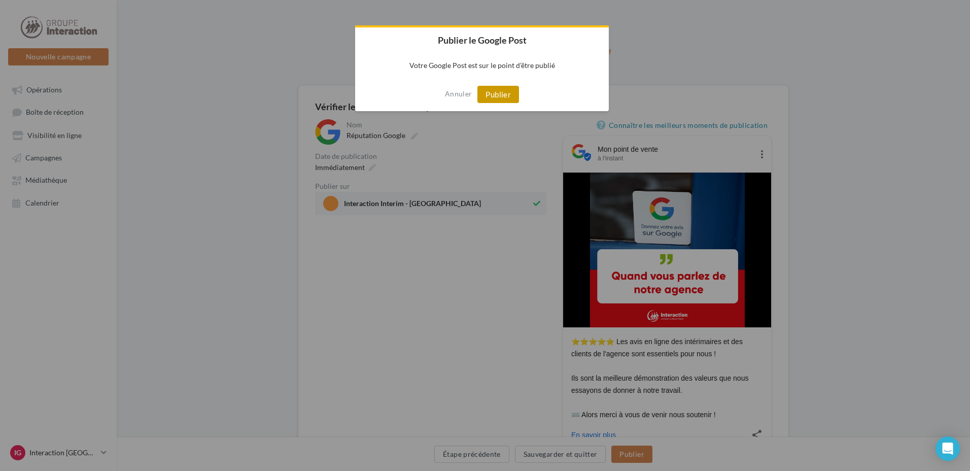
click at [500, 90] on button "Publier" at bounding box center [498, 94] width 42 height 17
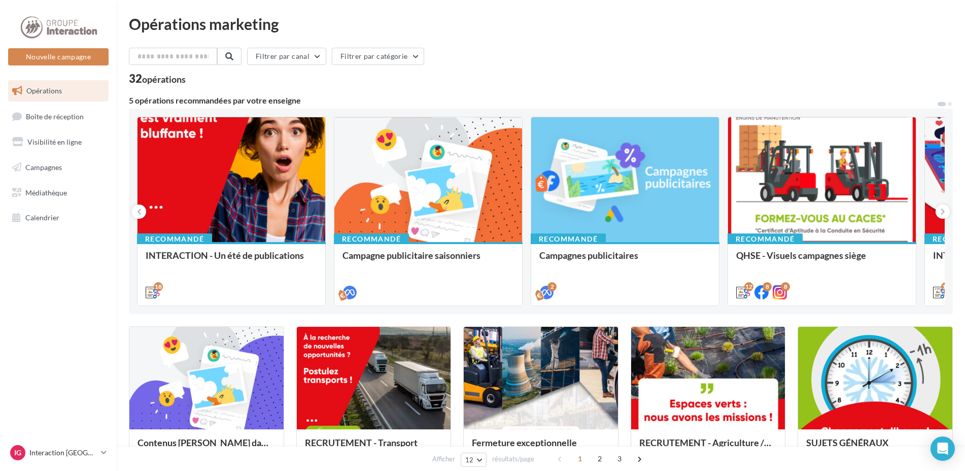
scroll to position [304, 0]
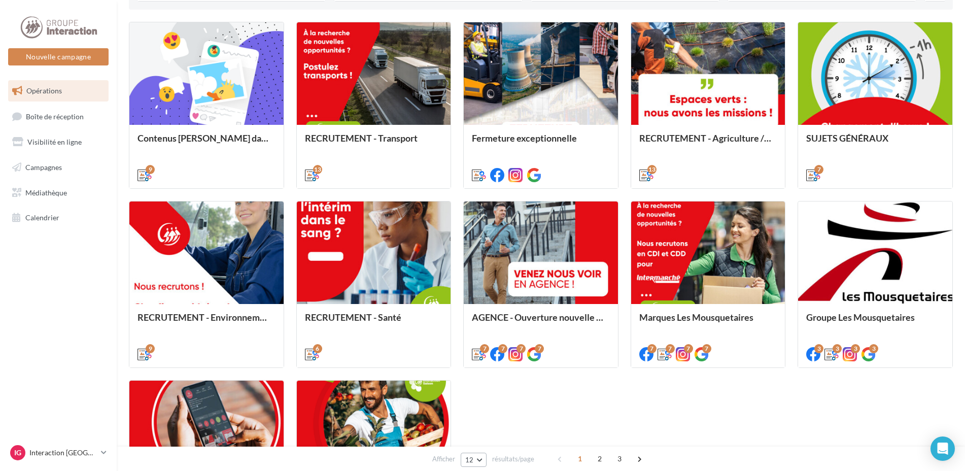
click at [481, 460] on button "12" at bounding box center [473, 459] width 26 height 14
click at [478, 419] on button "48" at bounding box center [495, 423] width 71 height 18
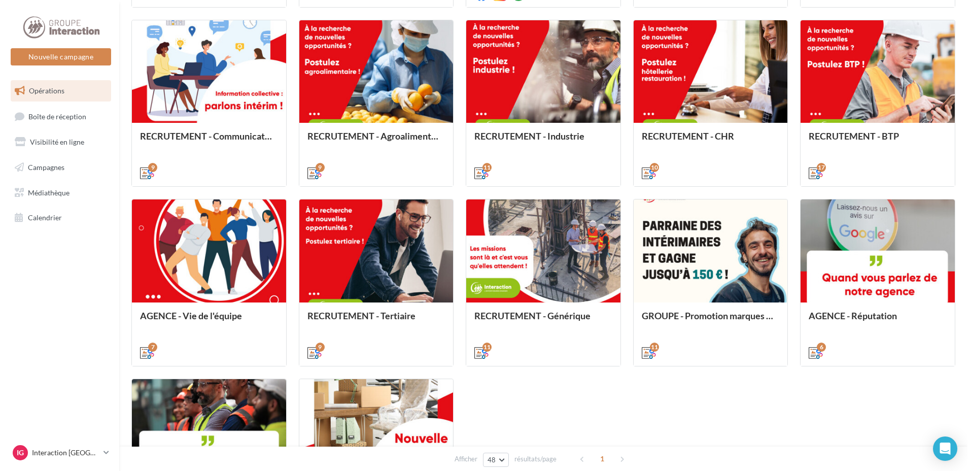
scroll to position [894, 0]
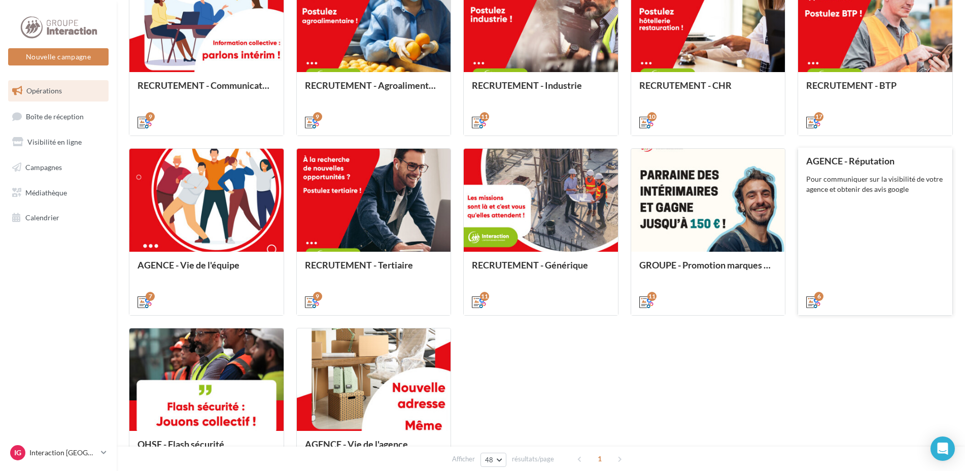
click at [870, 237] on div "AGENCE - Réputation Pour communiquer sur la visibilité de votre agence et obten…" at bounding box center [875, 231] width 138 height 150
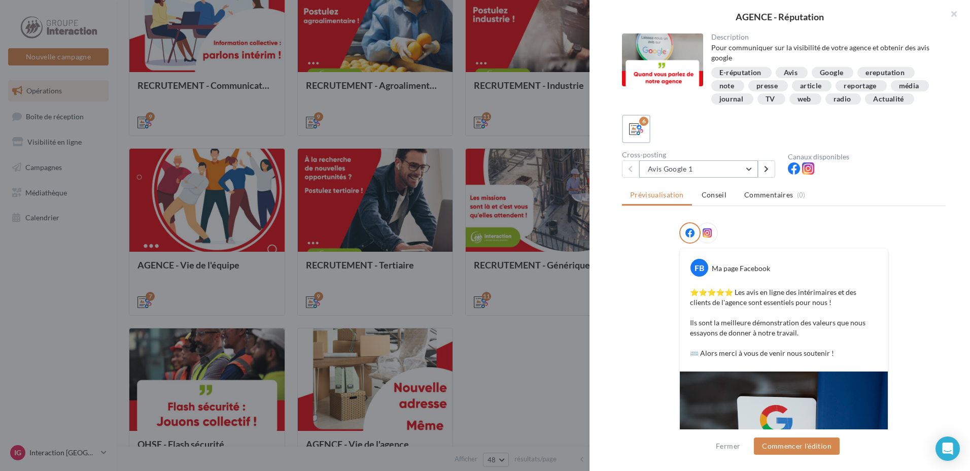
click at [739, 177] on button "Avis Google 1" at bounding box center [698, 168] width 119 height 17
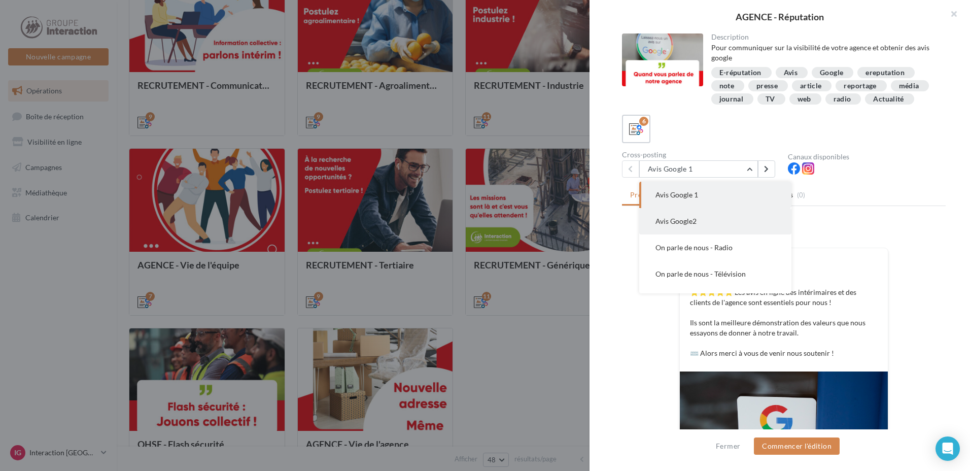
click at [683, 225] on span "Avis Google2" at bounding box center [675, 221] width 41 height 9
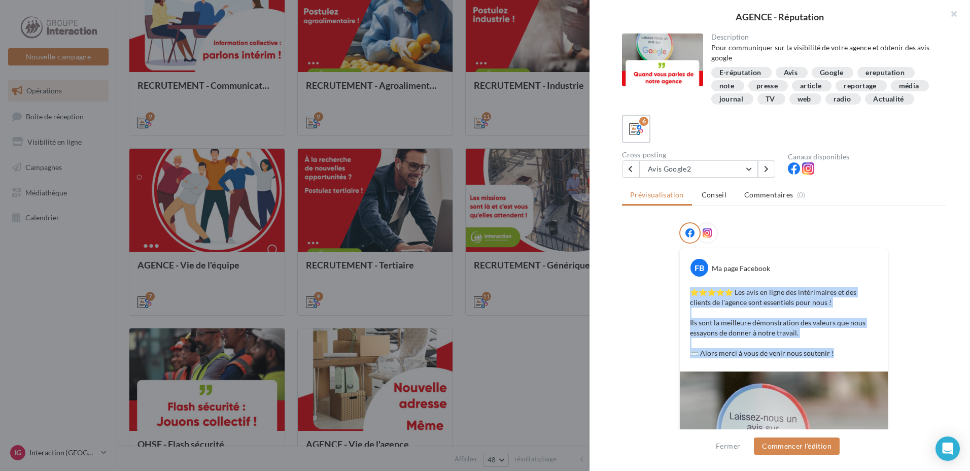
drag, startPoint x: 835, startPoint y: 365, endPoint x: 683, endPoint y: 300, distance: 164.9
click at [683, 300] on div "⭐️⭐️⭐️⭐️⭐️ Les avis en ligne des intérimaires et des clients de l'agence sont e…" at bounding box center [783, 323] width 203 height 76
drag, startPoint x: 683, startPoint y: 300, endPoint x: 698, endPoint y: 310, distance: 18.0
copy p "⭐️⭐️⭐️⭐️⭐️ Les avis en ligne des intérimaires et des clients de l'agence sont e…"
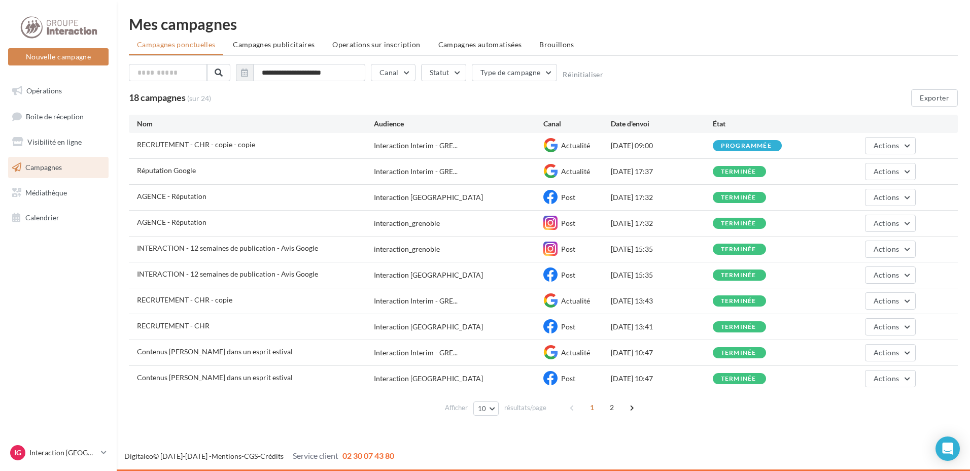
click at [230, 147] on span "RECRUTEMENT - CHR - copie - copie" at bounding box center [196, 144] width 118 height 9
click at [481, 45] on span "Campagnes automatisées" at bounding box center [480, 44] width 84 height 9
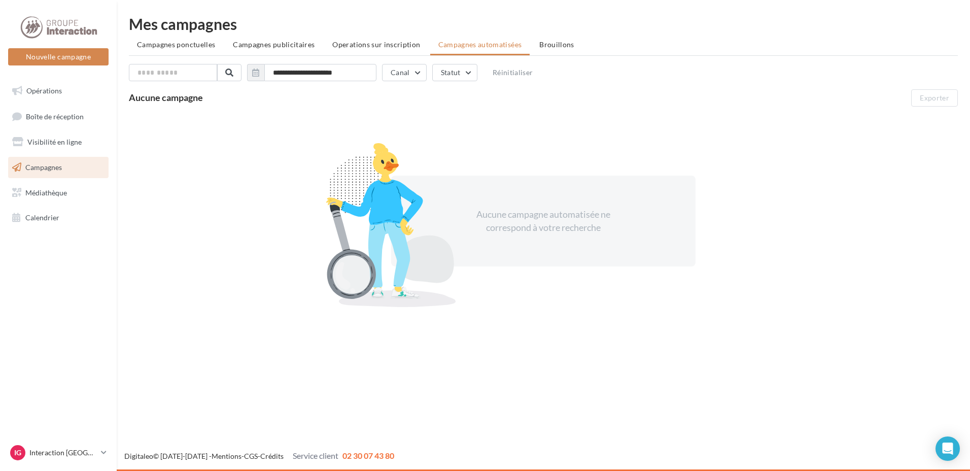
click at [553, 41] on li "Brouillons" at bounding box center [556, 44] width 51 height 18
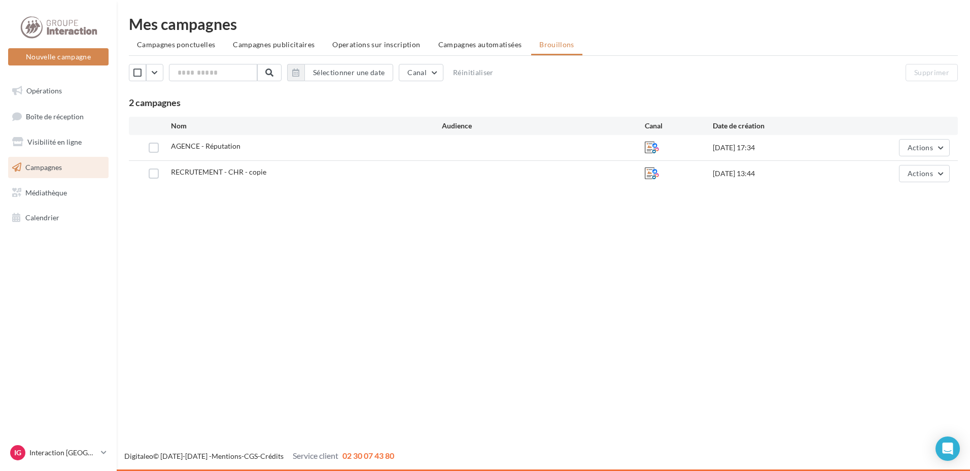
click at [356, 153] on div "AGENCE - Réputation 01/09/2025 17:34 Actions RECRUTEMENT - CHR - copie 28/07/20…" at bounding box center [543, 160] width 829 height 51
click at [934, 174] on button "Actions" at bounding box center [924, 173] width 51 height 17
click at [876, 197] on button "Editer" at bounding box center [898, 197] width 101 height 26
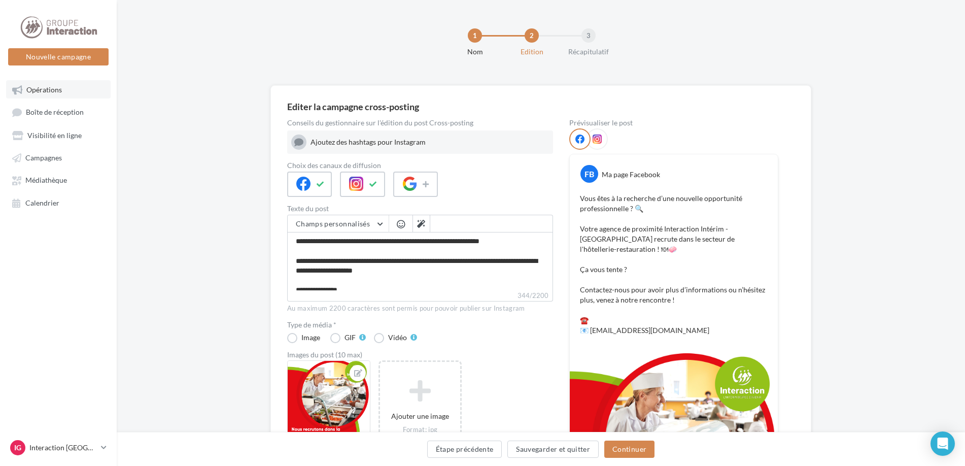
click at [39, 90] on span "Opérations" at bounding box center [43, 89] width 35 height 9
